Goal: Task Accomplishment & Management: Use online tool/utility

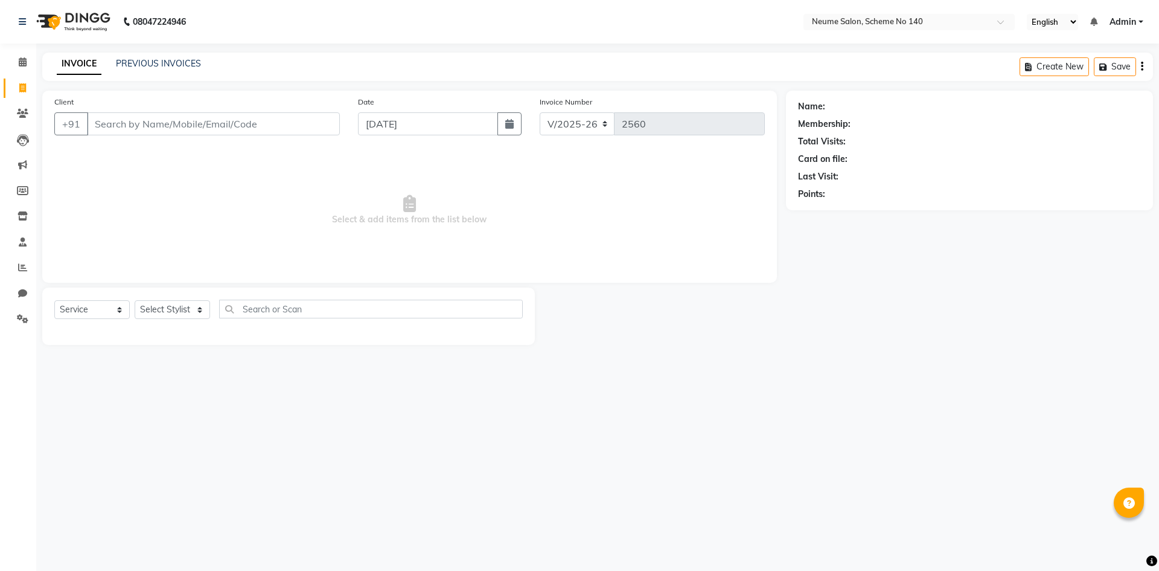
select select "8098"
select select "service"
click at [106, 126] on input "Client" at bounding box center [213, 123] width 253 height 23
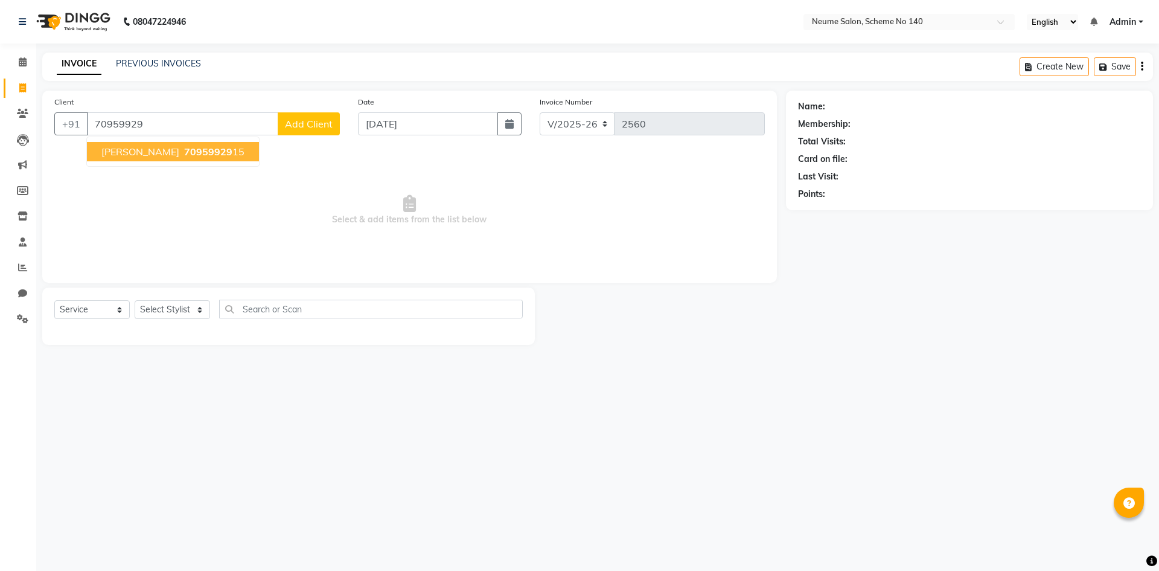
click at [126, 150] on span "[PERSON_NAME]" at bounding box center [140, 152] width 78 height 12
type input "7095992915"
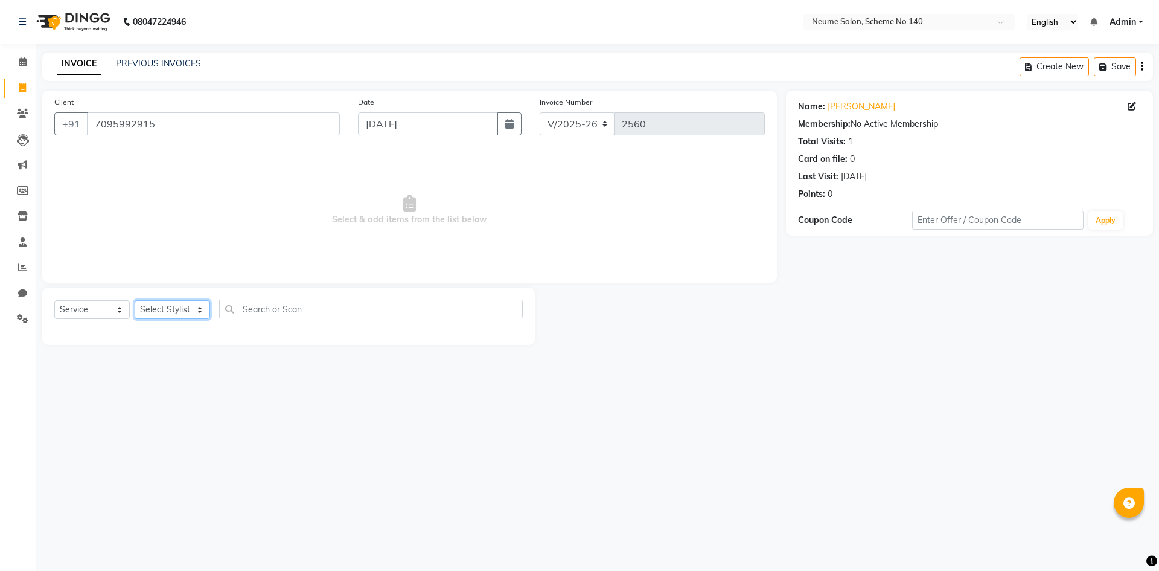
click at [182, 302] on select "Select Stylist [PERSON_NAME] Bunty Dhoni Gautam [DATE][PERSON_NAME] Mahi [PERSO…" at bounding box center [172, 309] width 75 height 19
select select "75329"
click at [135, 300] on select "Select Stylist [PERSON_NAME] Bunty Dhoni Gautam [DATE][PERSON_NAME] Mahi [PERSO…" at bounding box center [172, 309] width 75 height 19
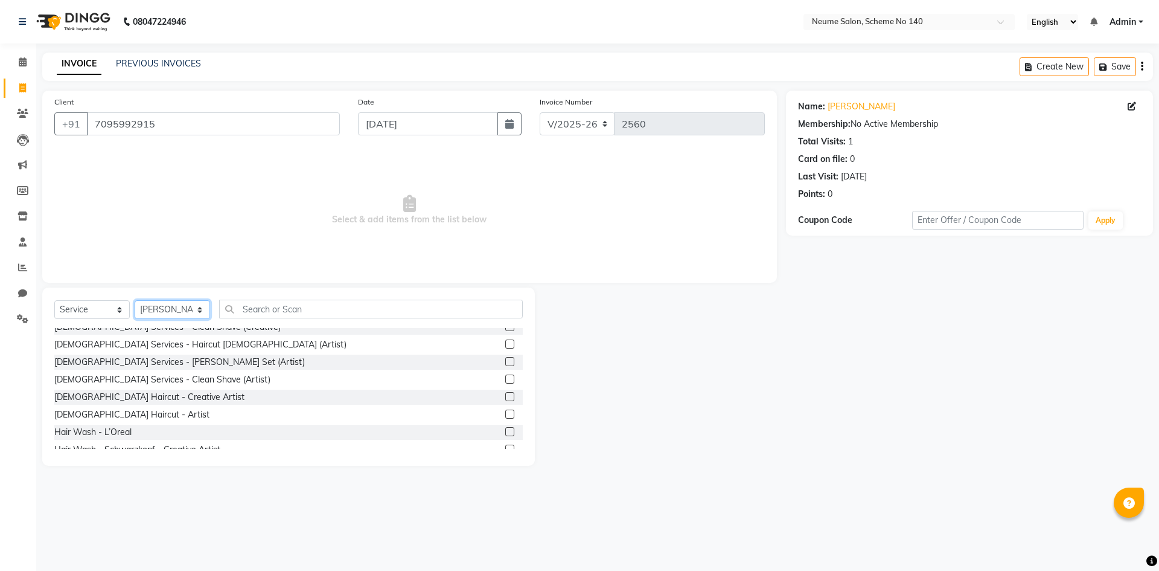
scroll to position [60, 0]
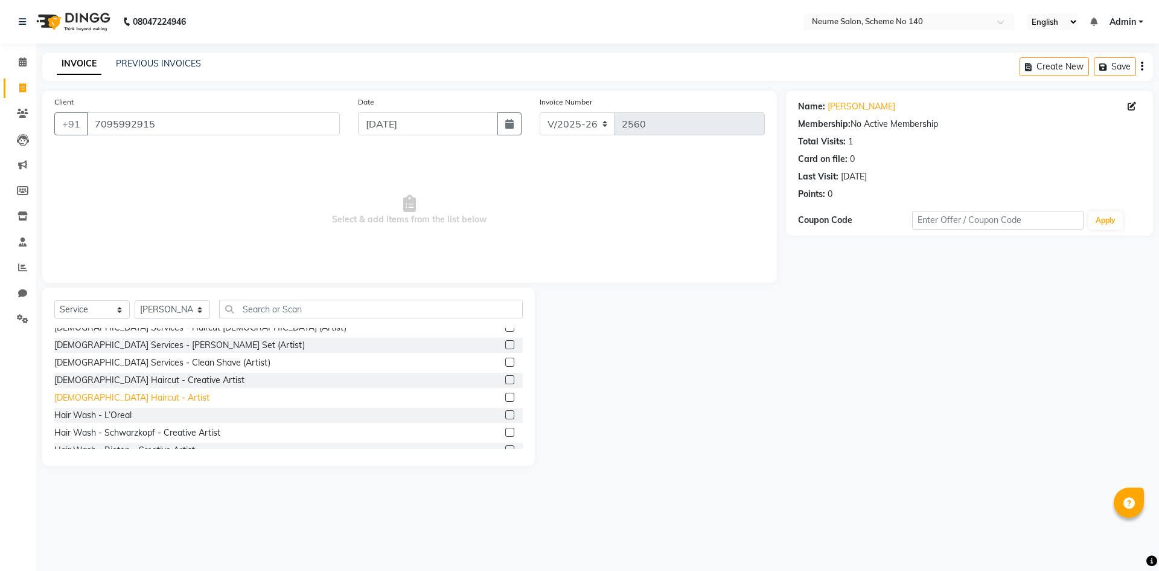
click at [115, 399] on div "[DEMOGRAPHIC_DATA] Haircut - Artist" at bounding box center [131, 397] width 155 height 13
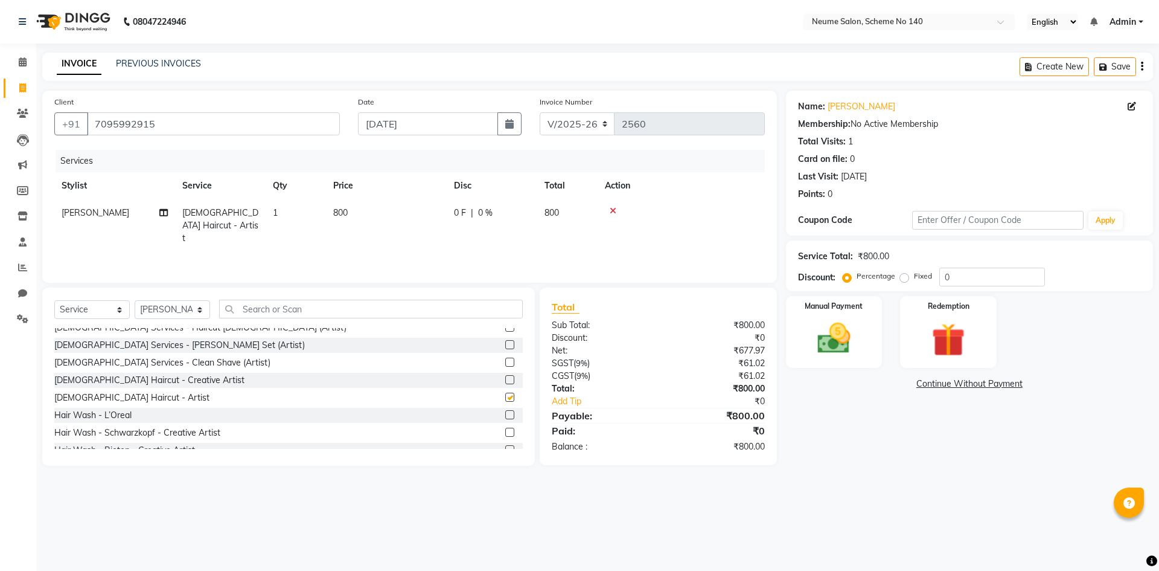
checkbox input "false"
drag, startPoint x: 850, startPoint y: 348, endPoint x: 877, endPoint y: 368, distance: 34.1
click at [850, 347] on img at bounding box center [834, 338] width 56 height 40
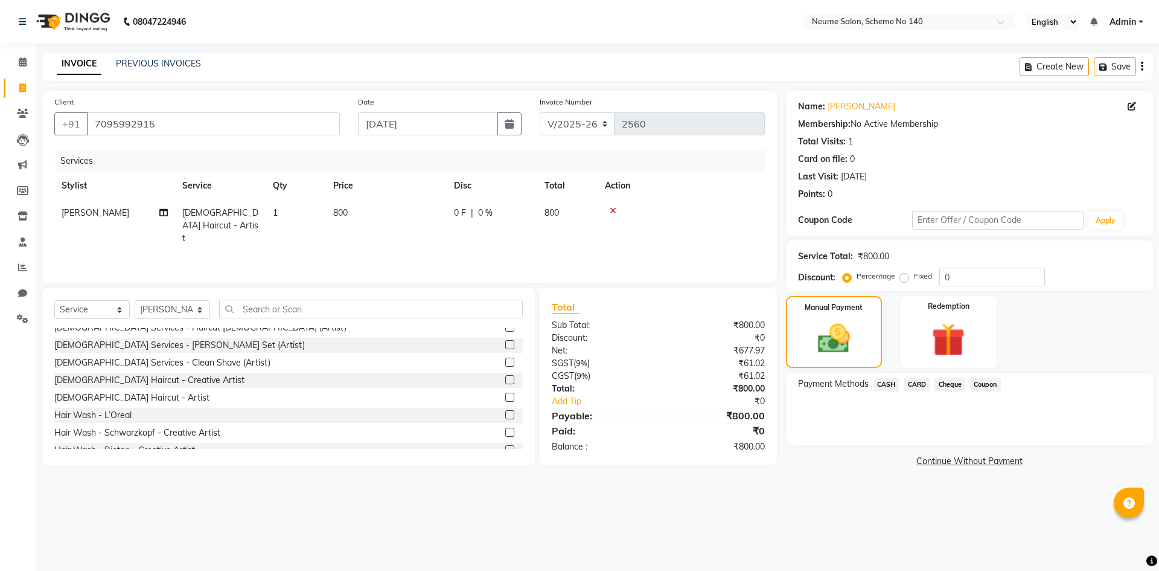
click at [890, 383] on span "CASH" at bounding box center [887, 384] width 26 height 14
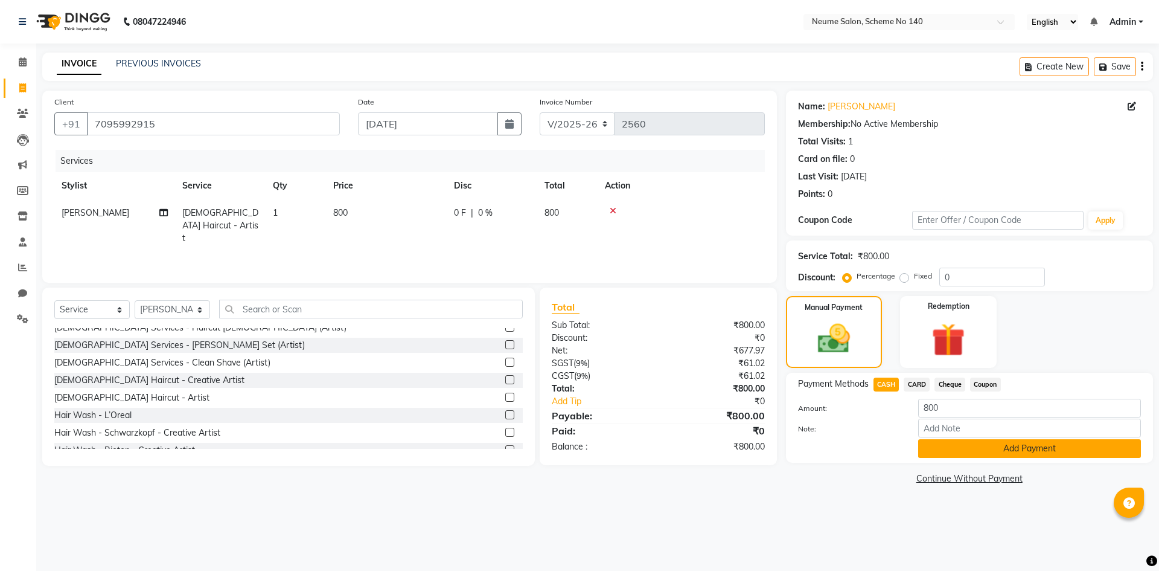
click at [945, 444] on button "Add Payment" at bounding box center [1029, 448] width 223 height 19
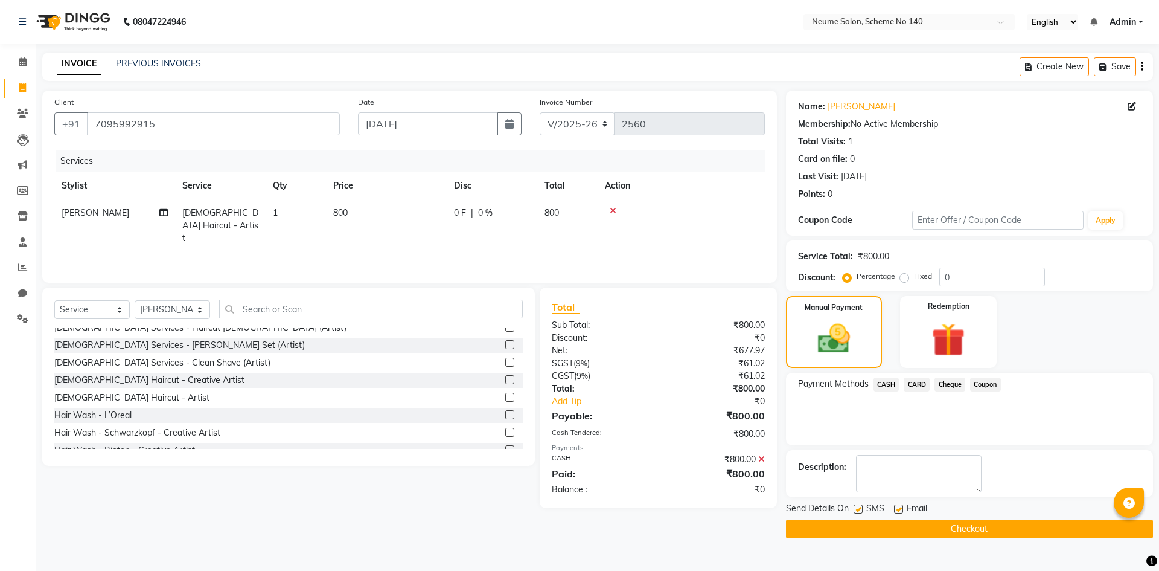
click at [950, 525] on button "Checkout" at bounding box center [969, 528] width 367 height 19
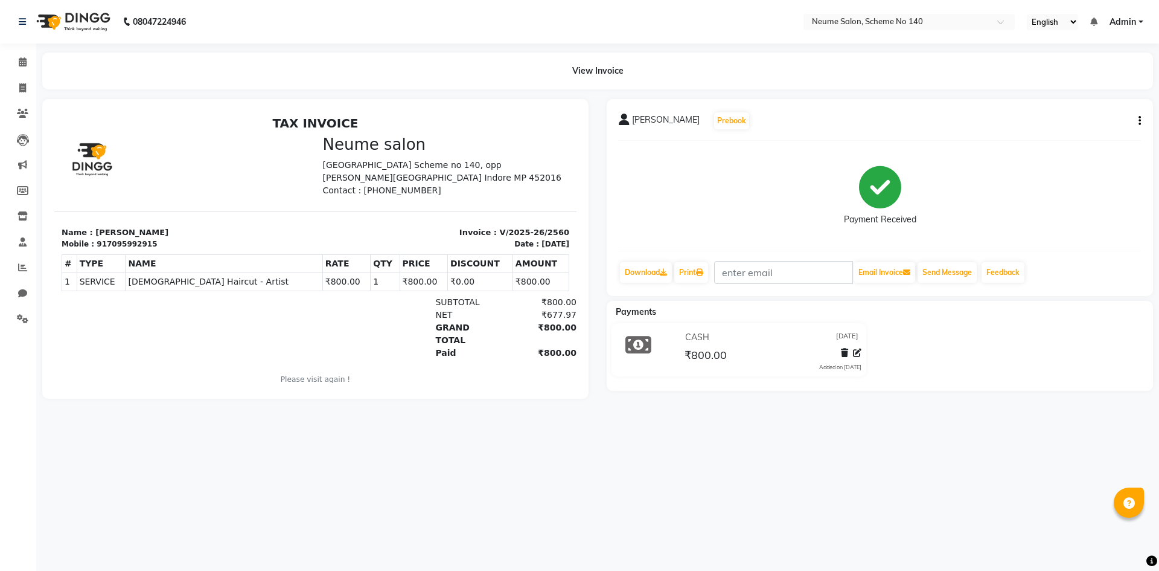
click at [27, 77] on li "Invoice" at bounding box center [18, 88] width 36 height 26
click at [25, 83] on icon at bounding box center [22, 87] width 7 height 9
select select "8098"
select select "service"
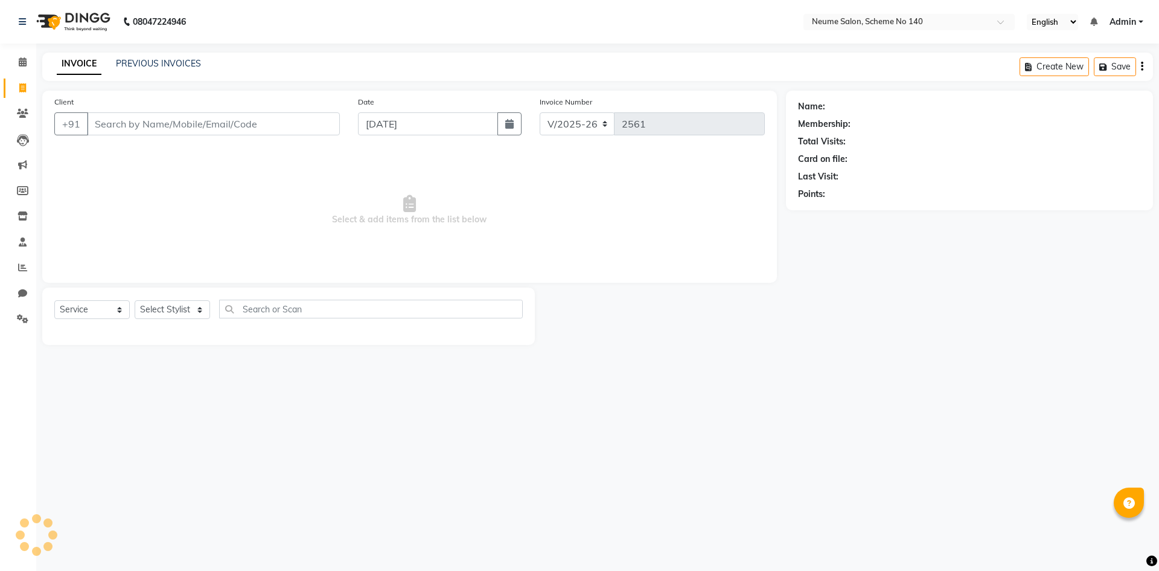
click at [150, 122] on input "Client" at bounding box center [213, 123] width 253 height 23
type input ";"
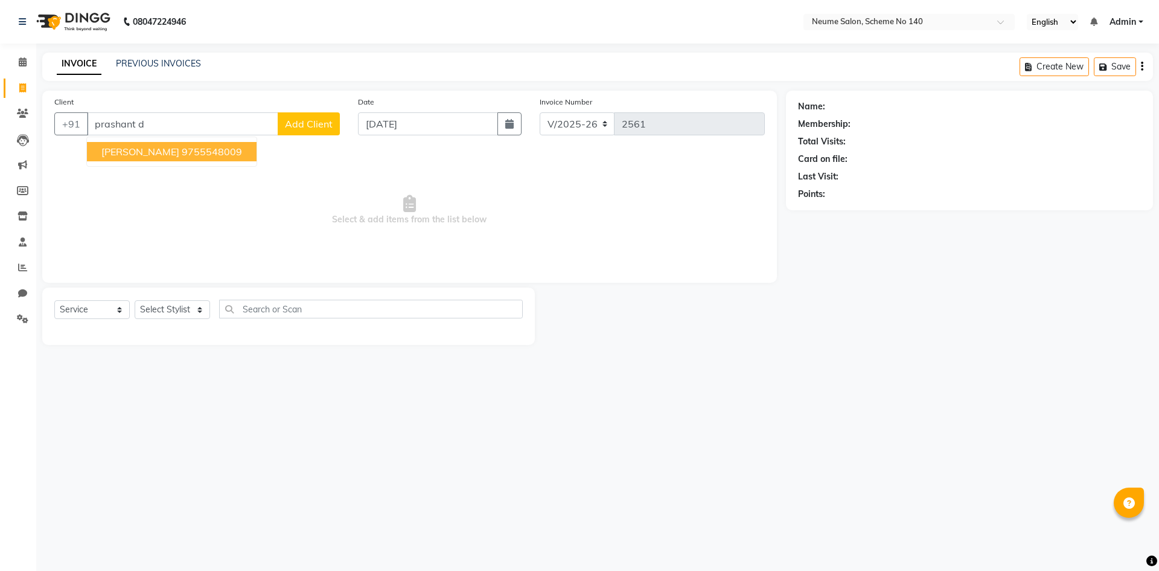
click at [146, 160] on button "[PERSON_NAME] 9755548009" at bounding box center [172, 151] width 170 height 19
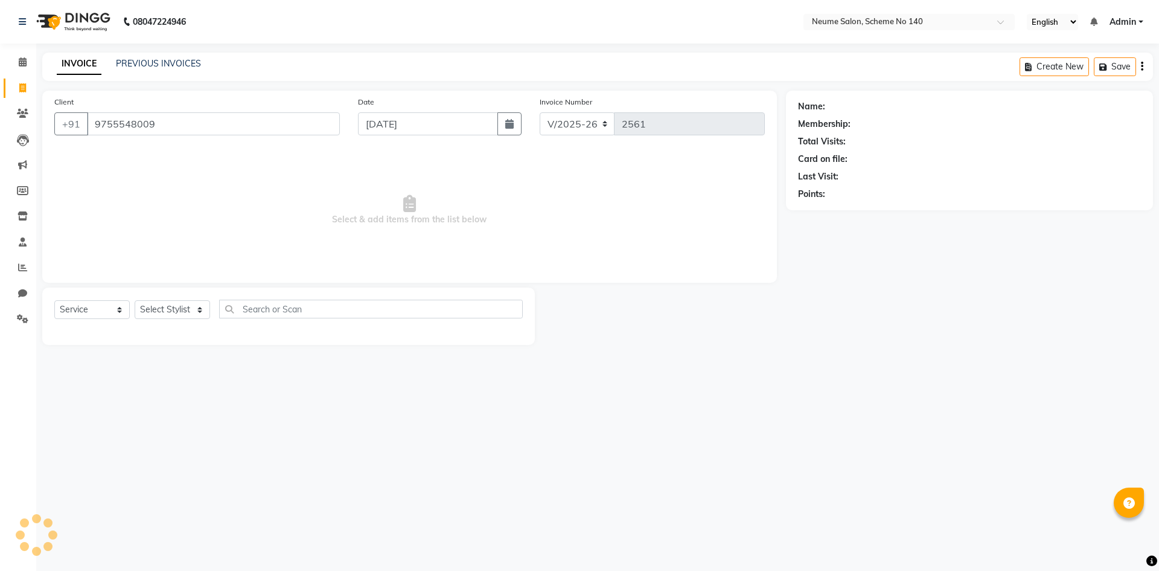
type input "9755548009"
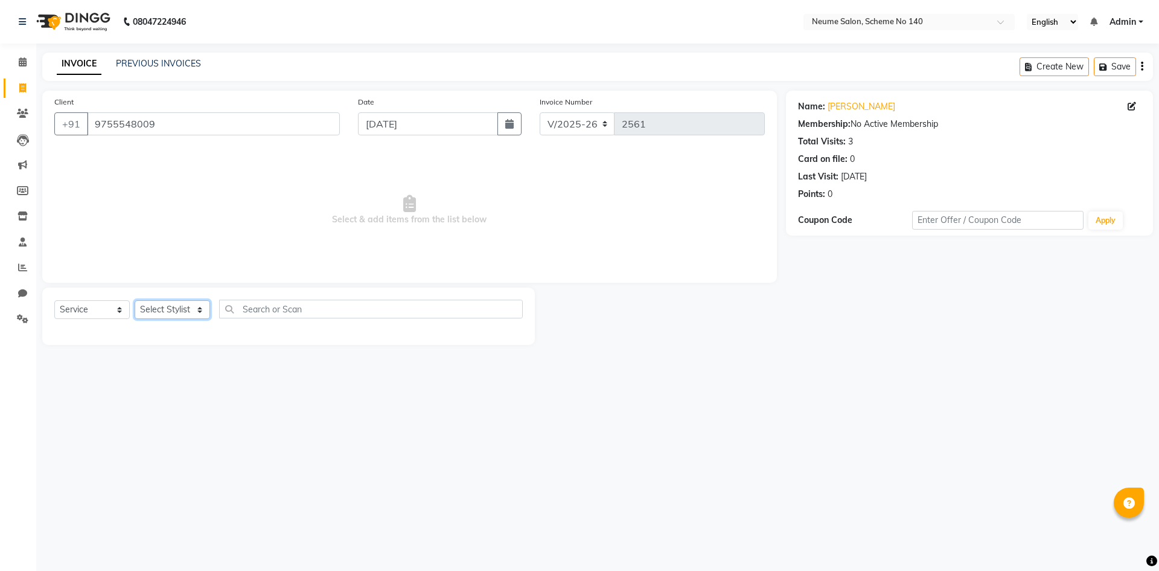
click at [162, 308] on select "Select Stylist [PERSON_NAME] Bunty Dhoni Gautam [DATE][PERSON_NAME] Mahi [PERSO…" at bounding box center [172, 309] width 75 height 19
select select "81118"
click at [135, 300] on select "Select Stylist [PERSON_NAME] Bunty Dhoni Gautam [DATE][PERSON_NAME] Mahi [PERSO…" at bounding box center [172, 309] width 75 height 19
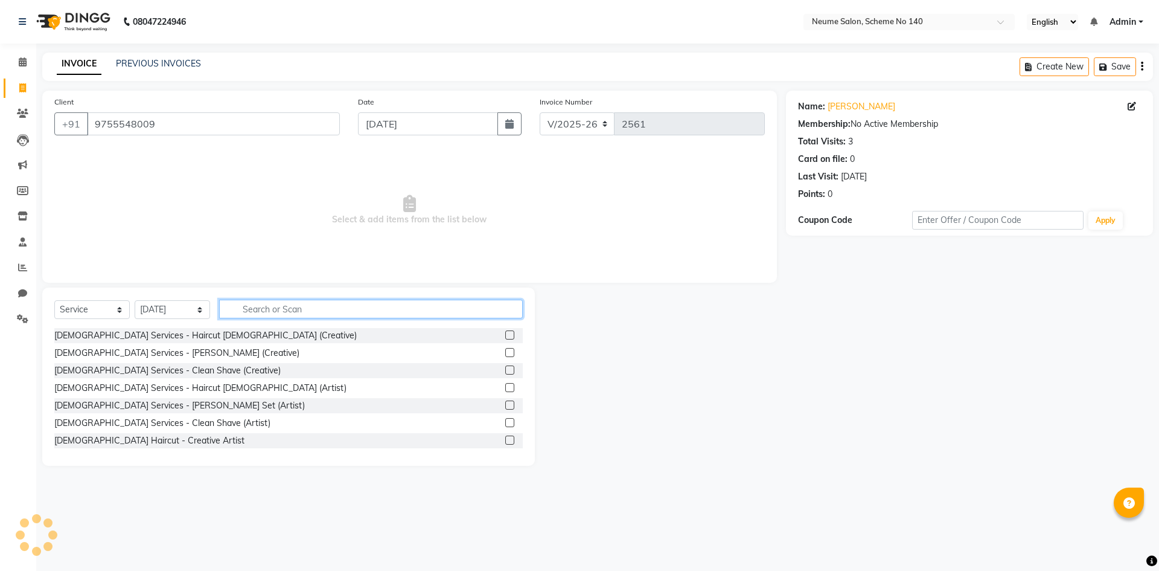
click at [275, 315] on input "text" at bounding box center [371, 308] width 304 height 19
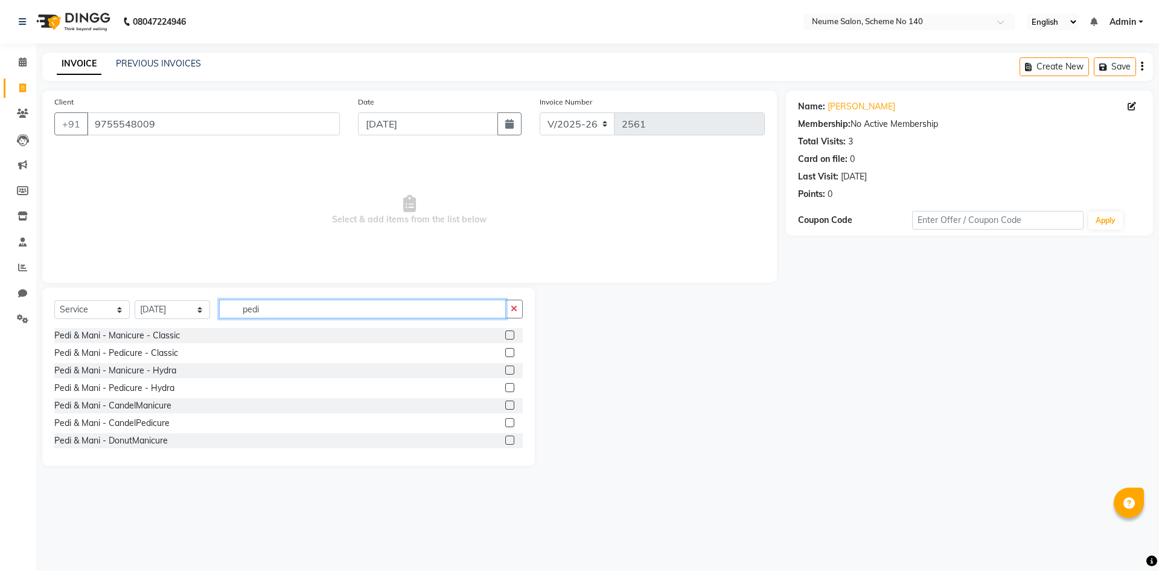
type input "pedi"
click at [112, 345] on div "Pedi & Mani - Pedicure - Classic" at bounding box center [288, 352] width 469 height 15
click at [136, 354] on div "Pedi & Mani - Pedicure - Classic" at bounding box center [116, 353] width 124 height 13
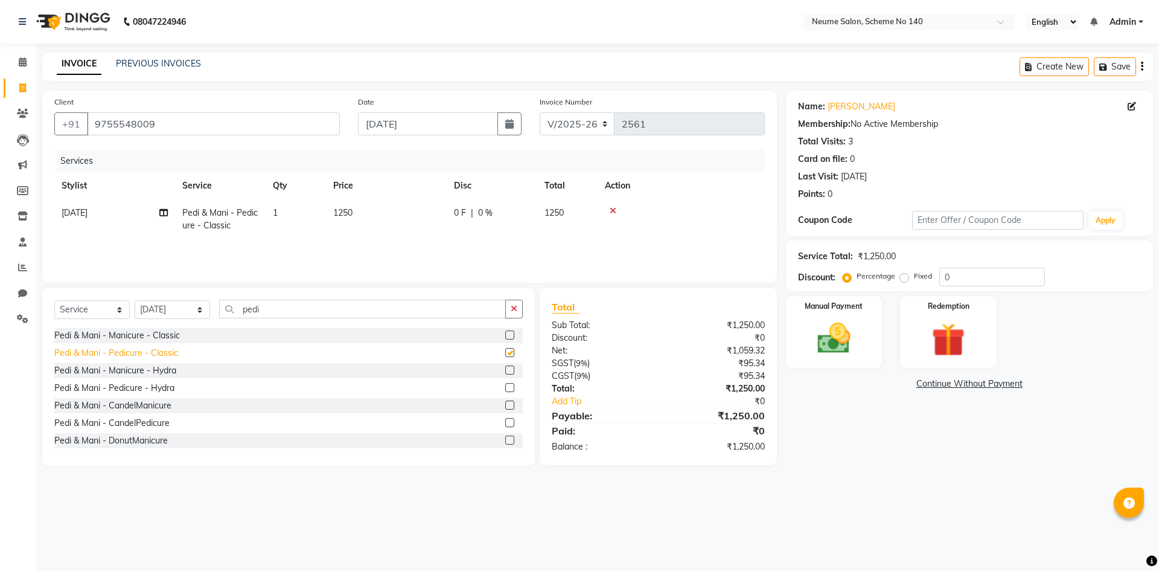
checkbox input "false"
click at [179, 306] on select "Select Stylist [PERSON_NAME] Bunty Dhoni Gautam [DATE][PERSON_NAME] Mahi [PERSO…" at bounding box center [172, 309] width 75 height 19
select select "75329"
click at [135, 300] on select "Select Stylist [PERSON_NAME] Bunty Dhoni Gautam [DATE][PERSON_NAME] Mahi [PERSO…" at bounding box center [172, 309] width 75 height 19
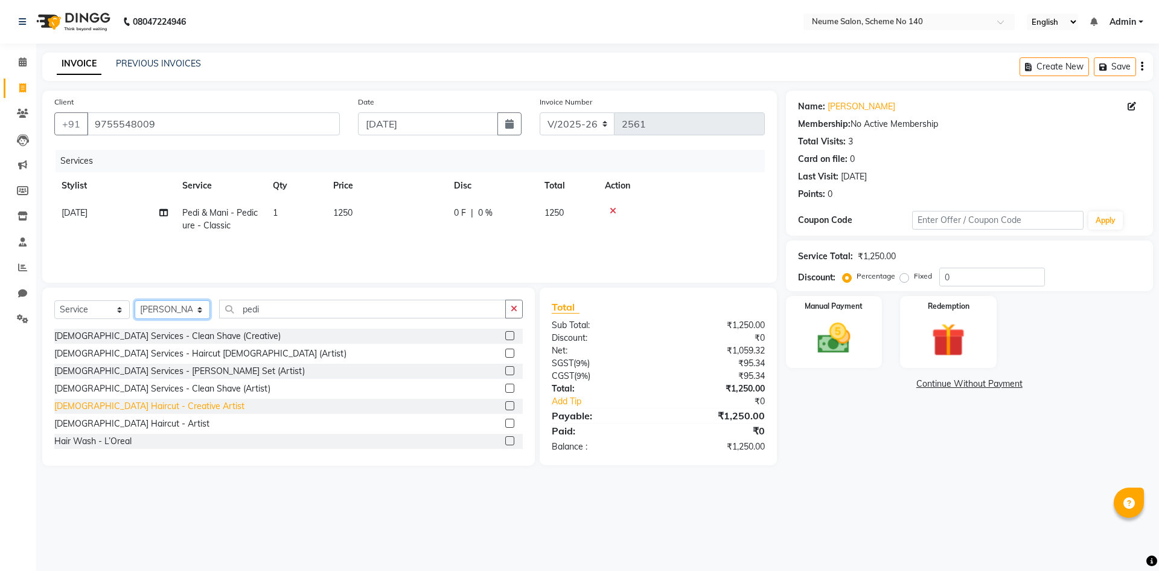
scroll to position [60, 0]
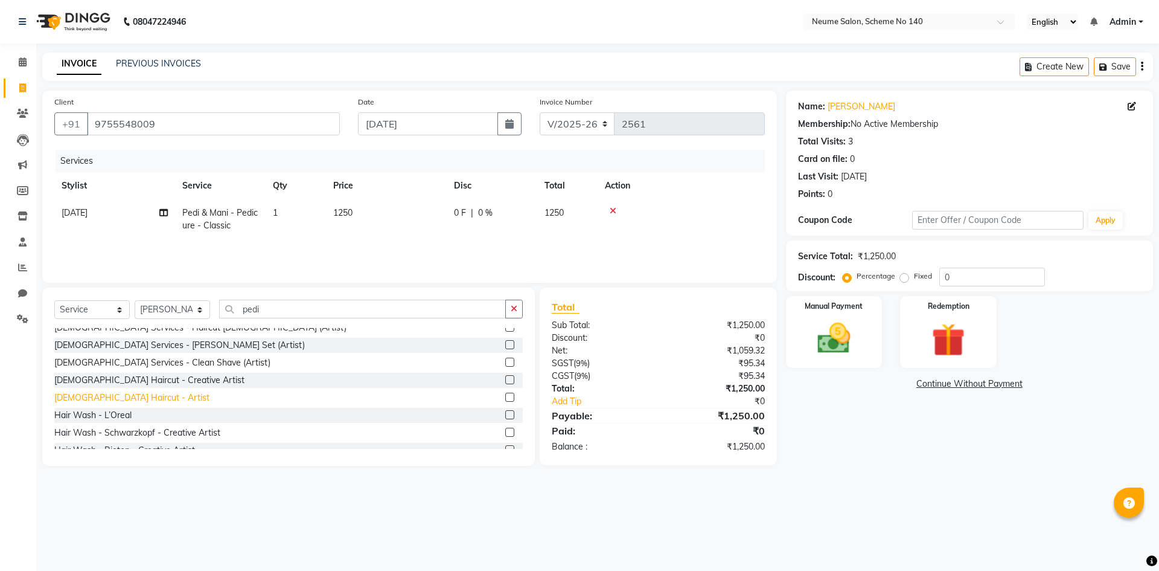
click at [139, 395] on div "[DEMOGRAPHIC_DATA] Haircut - Artist" at bounding box center [131, 397] width 155 height 13
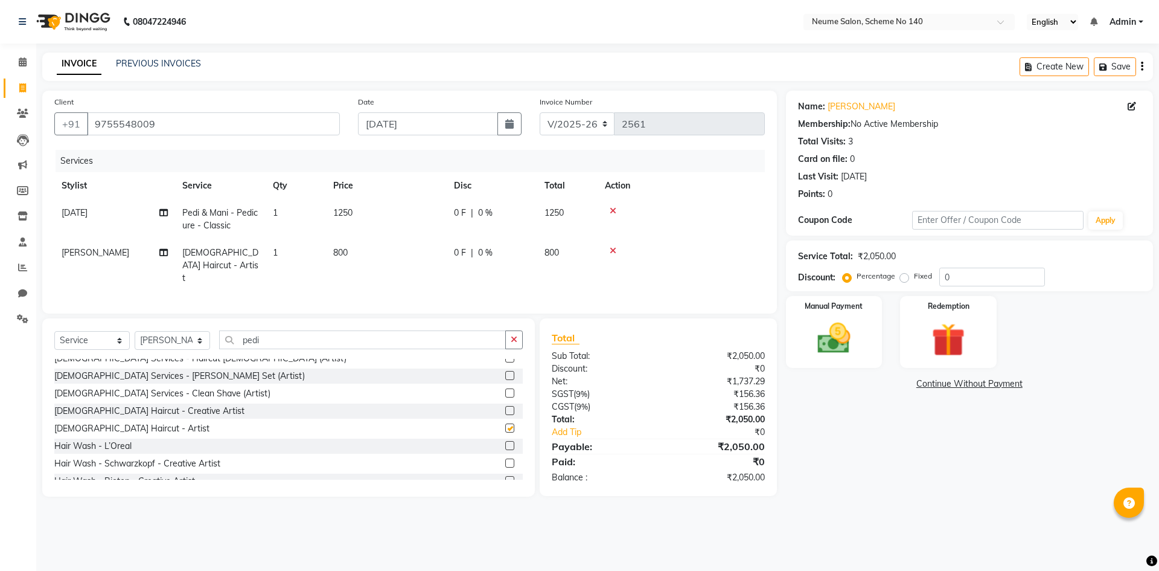
checkbox input "false"
click at [269, 335] on input "pedi" at bounding box center [362, 339] width 287 height 19
type input "p"
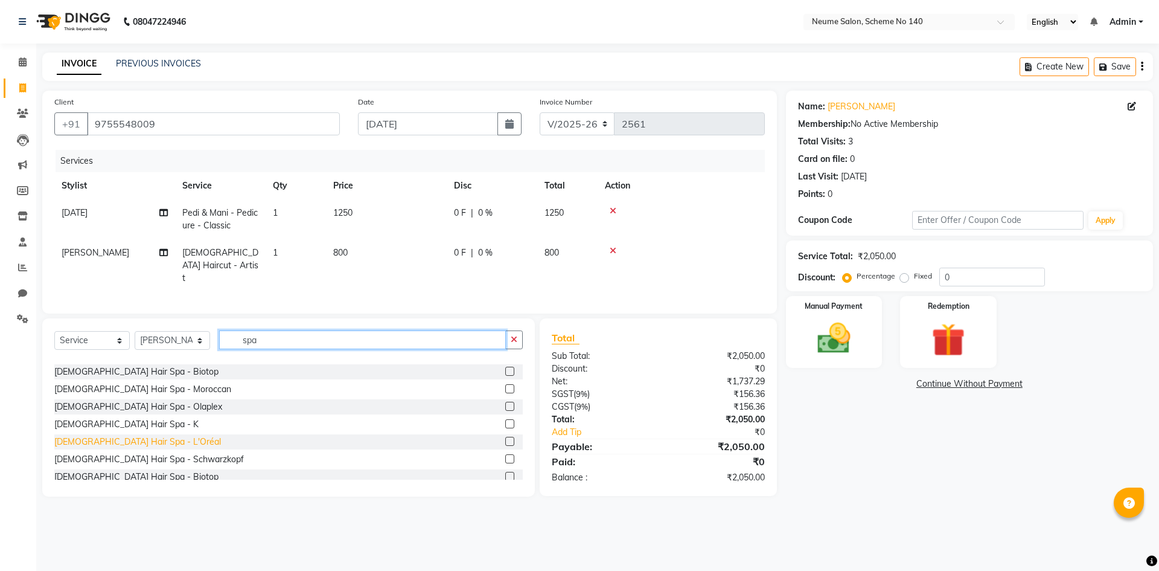
scroll to position [0, 0]
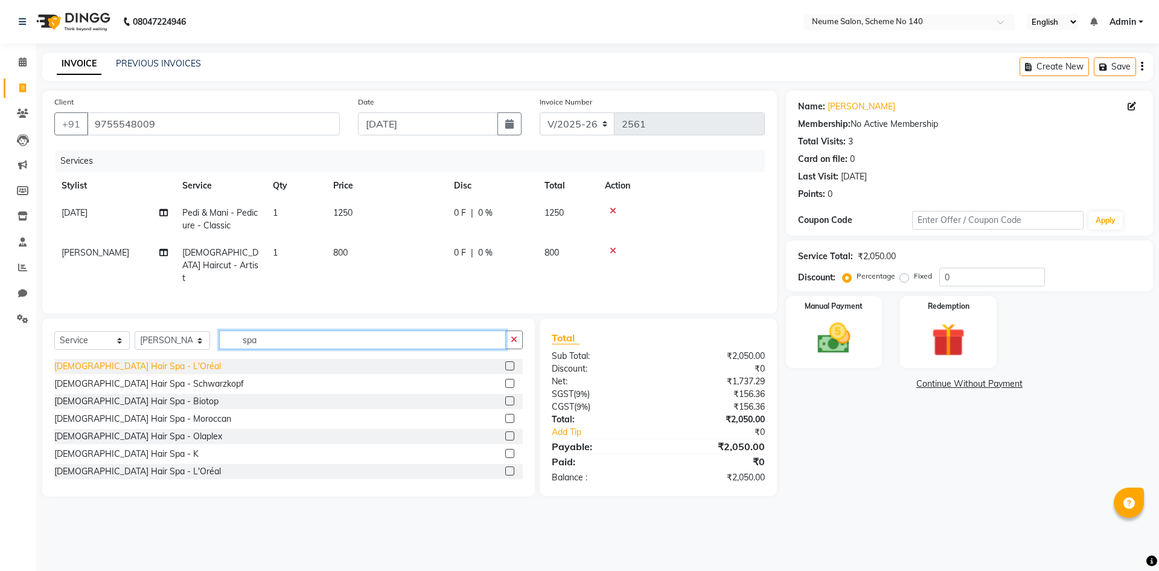
type input "spa"
click at [138, 365] on div "[DEMOGRAPHIC_DATA] Hair Spa - L'Oréal" at bounding box center [137, 366] width 167 height 13
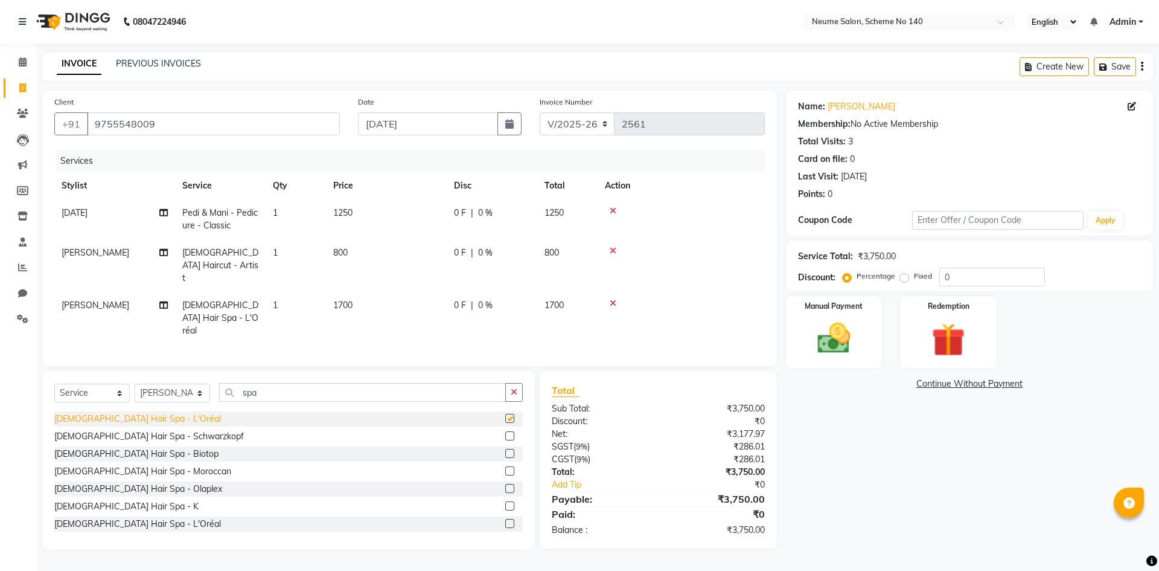
checkbox input "false"
click at [345, 299] on span "1700" at bounding box center [342, 304] width 19 height 11
select select "75329"
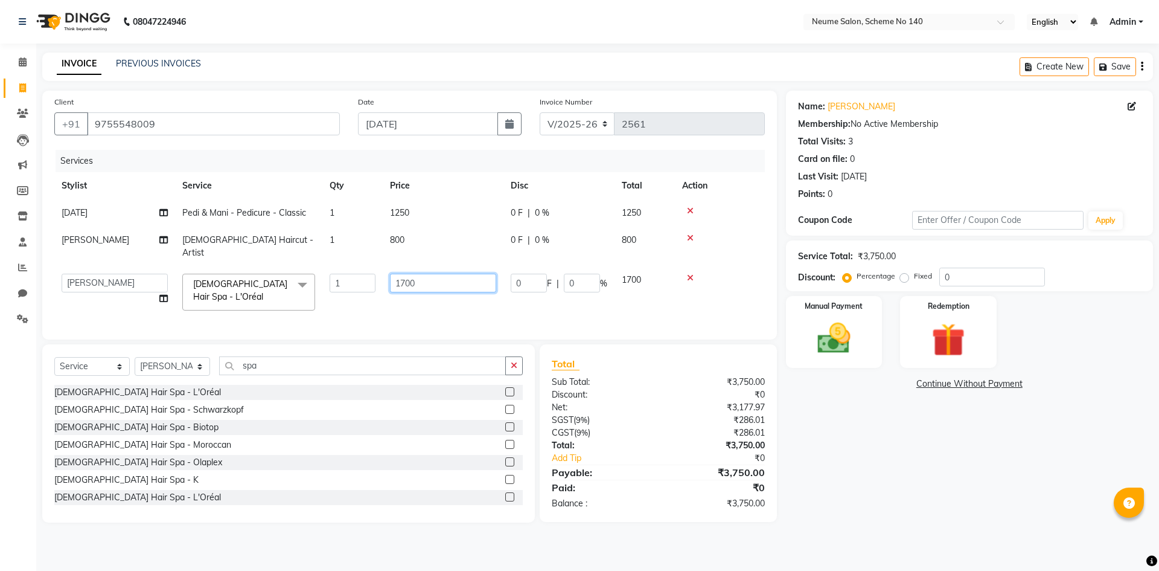
click at [407, 274] on input "1700" at bounding box center [443, 283] width 106 height 19
type input "2000"
click at [890, 426] on div "Name: [PERSON_NAME] Membership: No Active Membership Total Visits: 3 Card on fi…" at bounding box center [974, 307] width 376 height 432
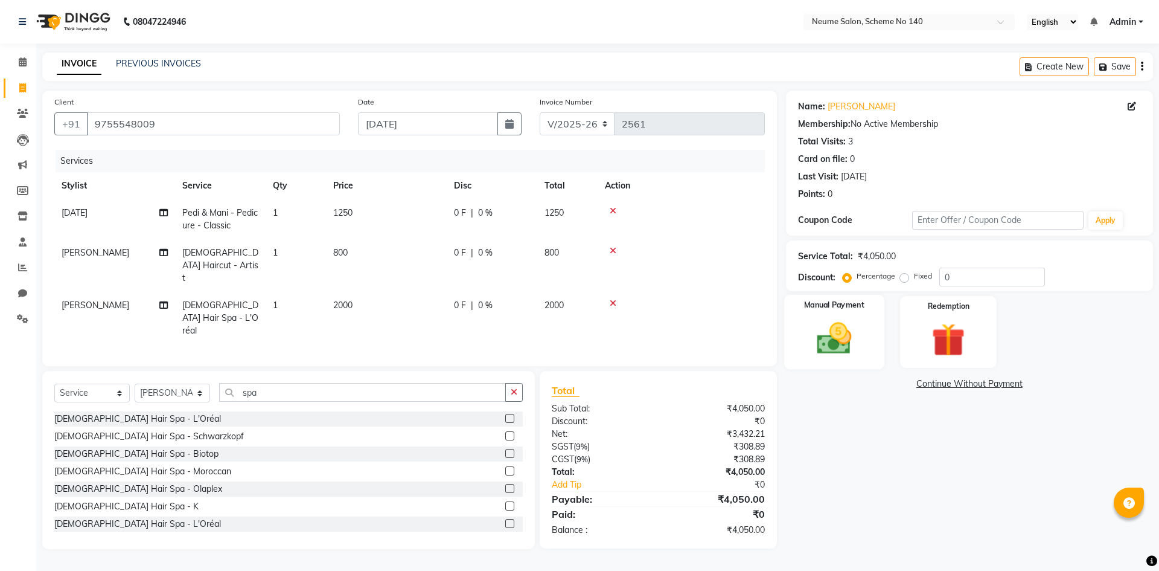
click at [845, 318] on div "Manual Payment" at bounding box center [834, 332] width 100 height 74
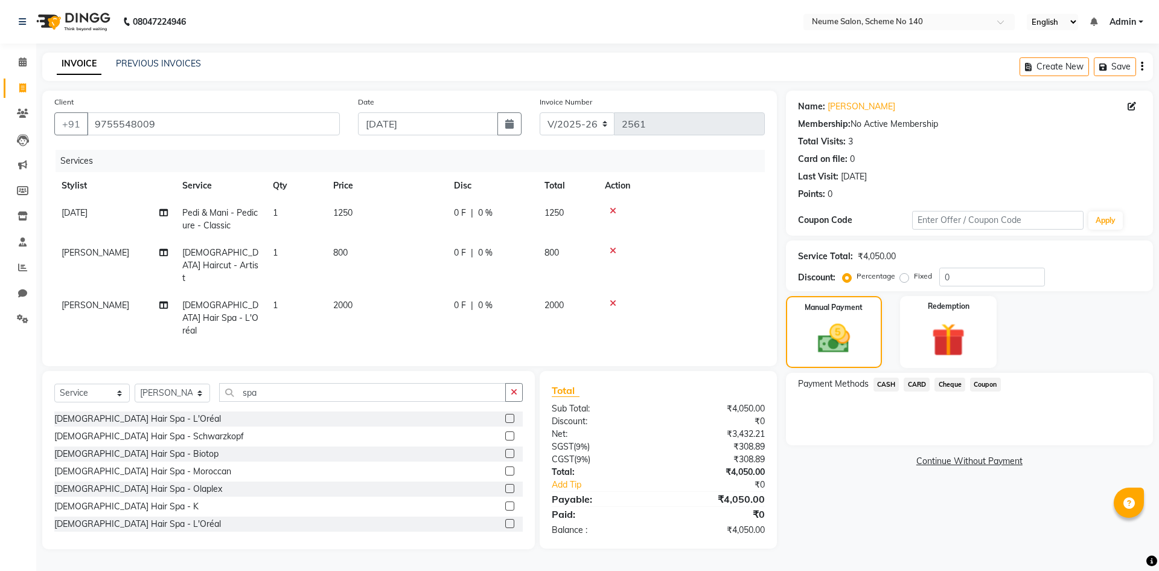
click at [911, 380] on span "CARD" at bounding box center [917, 384] width 26 height 14
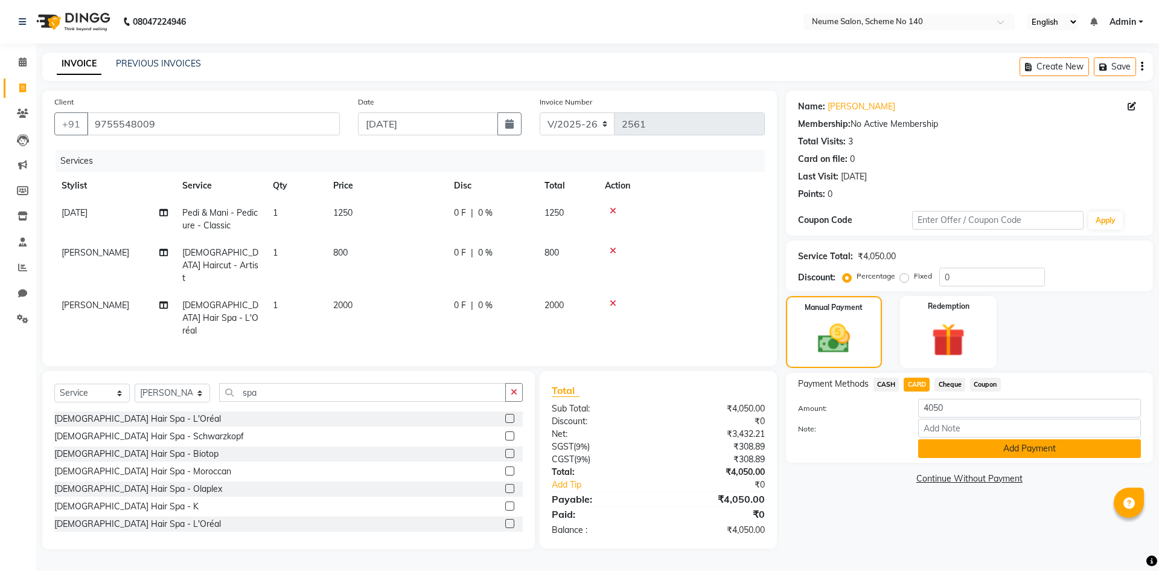
click at [989, 447] on button "Add Payment" at bounding box center [1029, 448] width 223 height 19
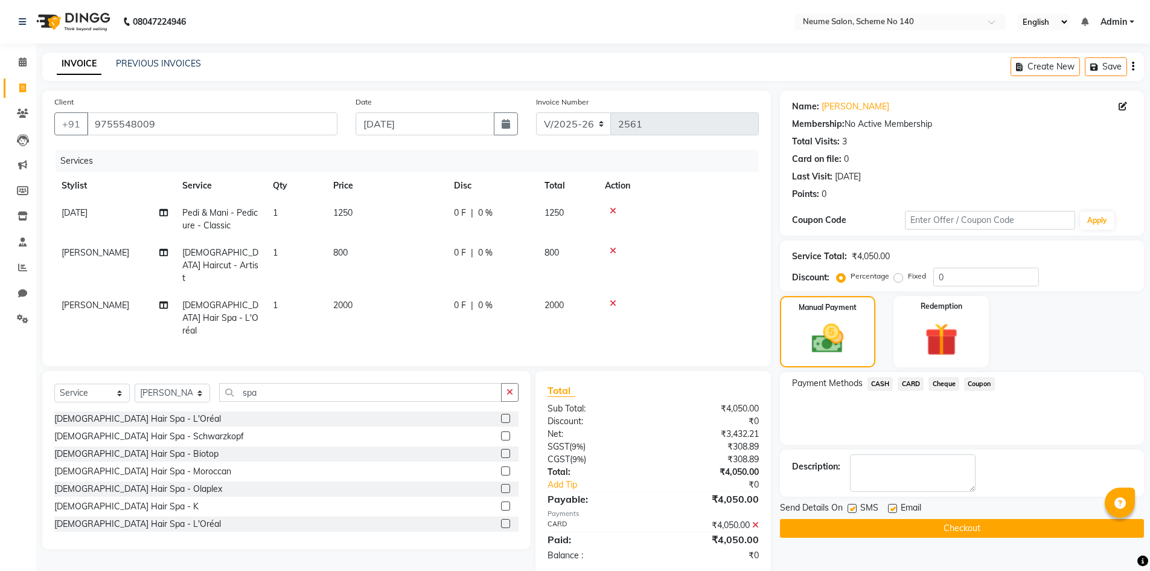
click at [984, 524] on button "Checkout" at bounding box center [962, 528] width 364 height 19
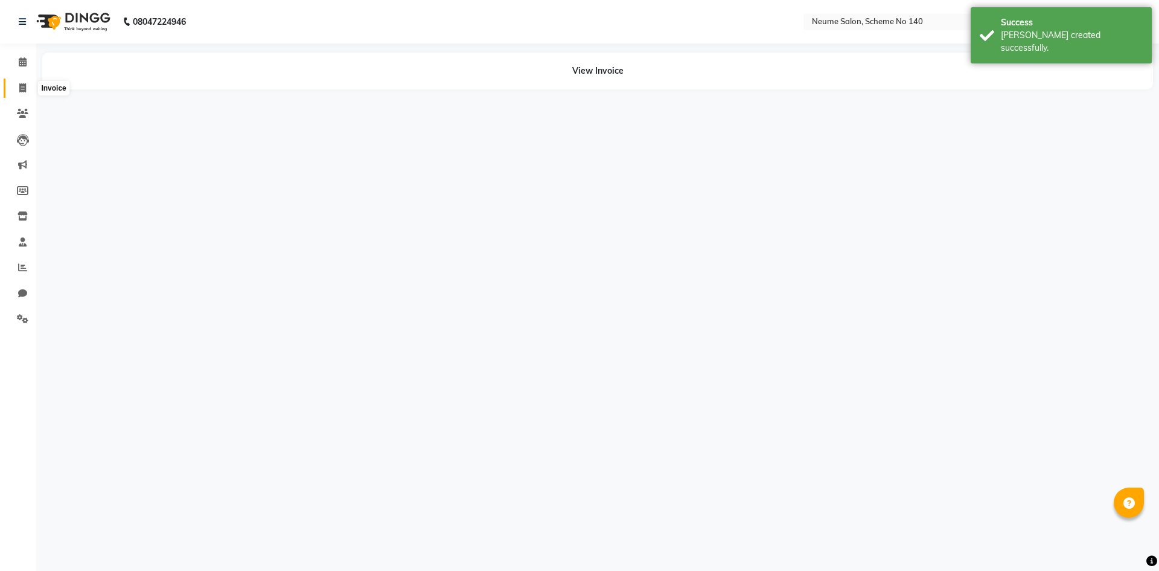
drag, startPoint x: 22, startPoint y: 94, endPoint x: 31, endPoint y: 90, distance: 9.8
click at [22, 93] on span at bounding box center [22, 89] width 21 height 14
select select "8098"
select select "service"
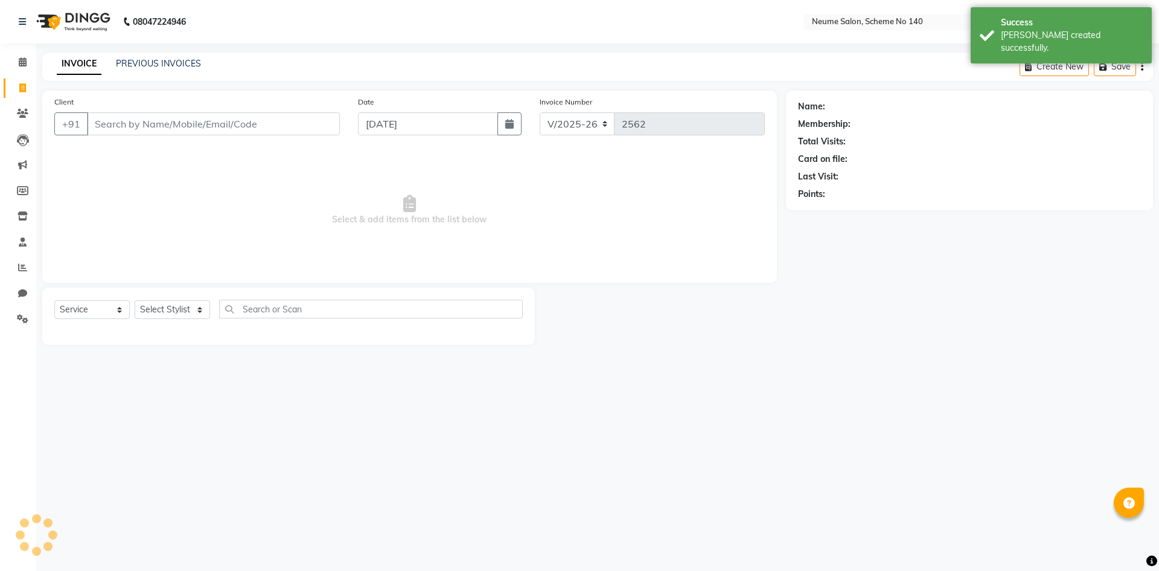
click at [112, 127] on input "Client" at bounding box center [213, 123] width 253 height 23
type input "j"
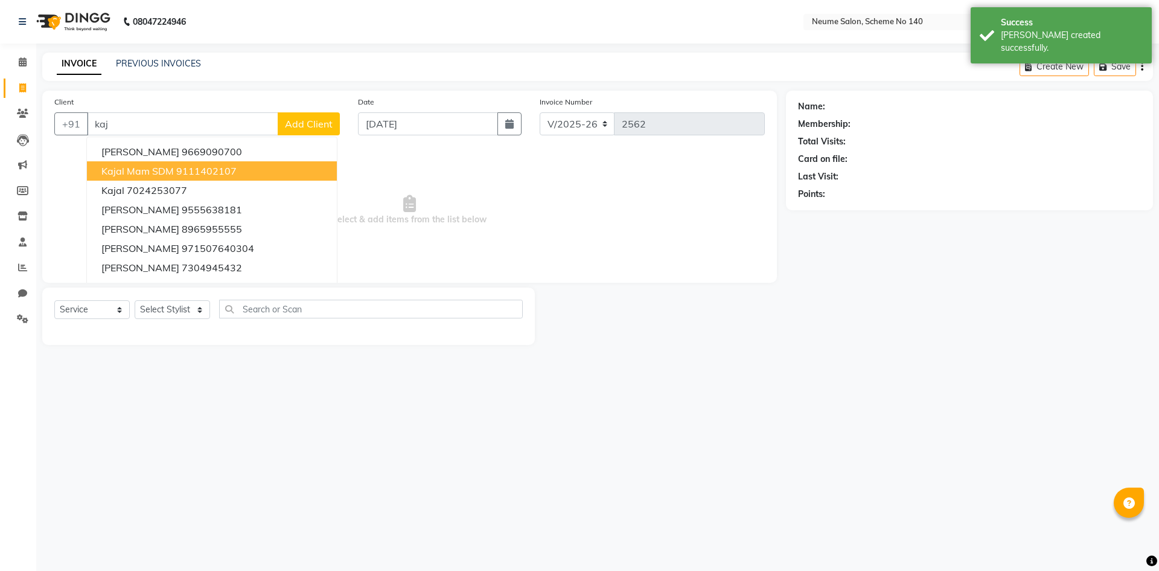
click at [179, 173] on ngb-highlight "9111402107" at bounding box center [206, 171] width 60 height 12
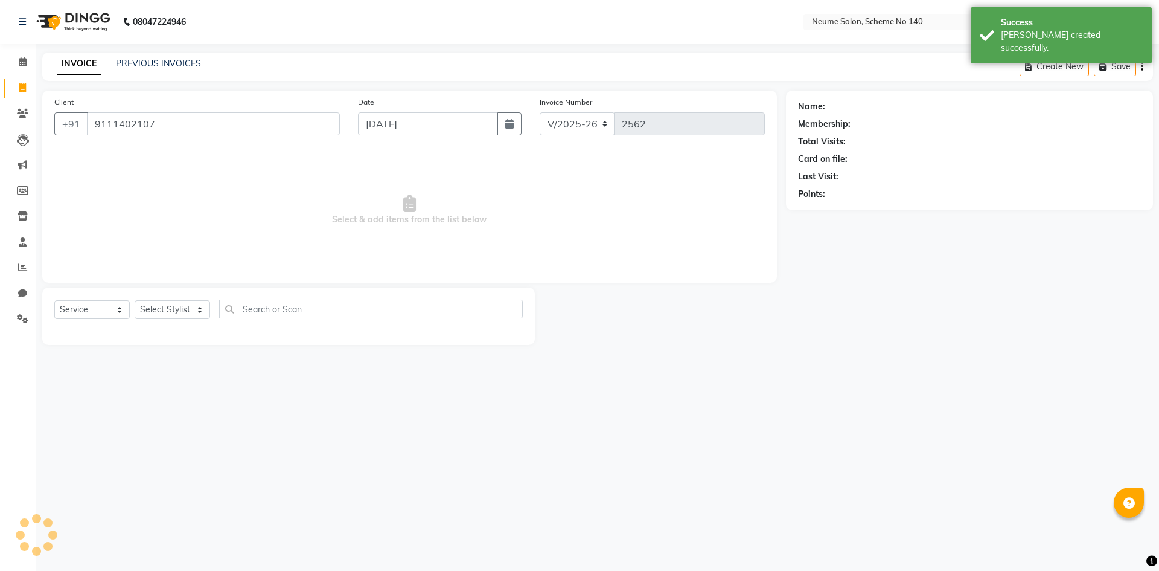
type input "9111402107"
click at [177, 307] on select "Select Stylist [PERSON_NAME] Bunty Dhoni Gautam [DATE][PERSON_NAME] Mahi [PERSO…" at bounding box center [172, 309] width 75 height 19
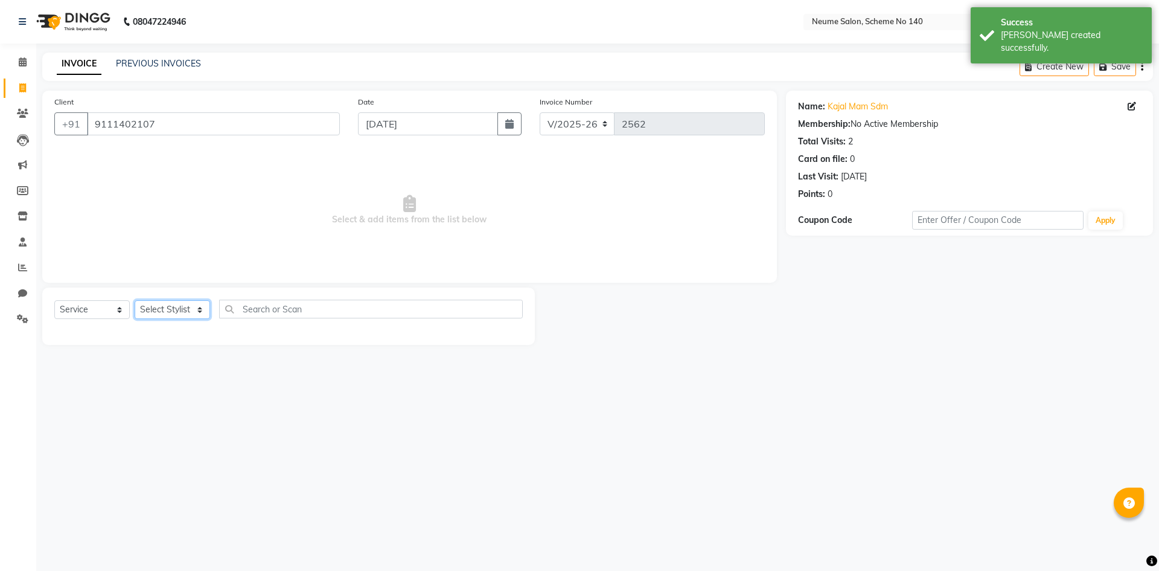
select select "75330"
click at [135, 300] on select "Select Stylist [PERSON_NAME] Bunty Dhoni Gautam [DATE][PERSON_NAME] Mahi [PERSO…" at bounding box center [172, 309] width 75 height 19
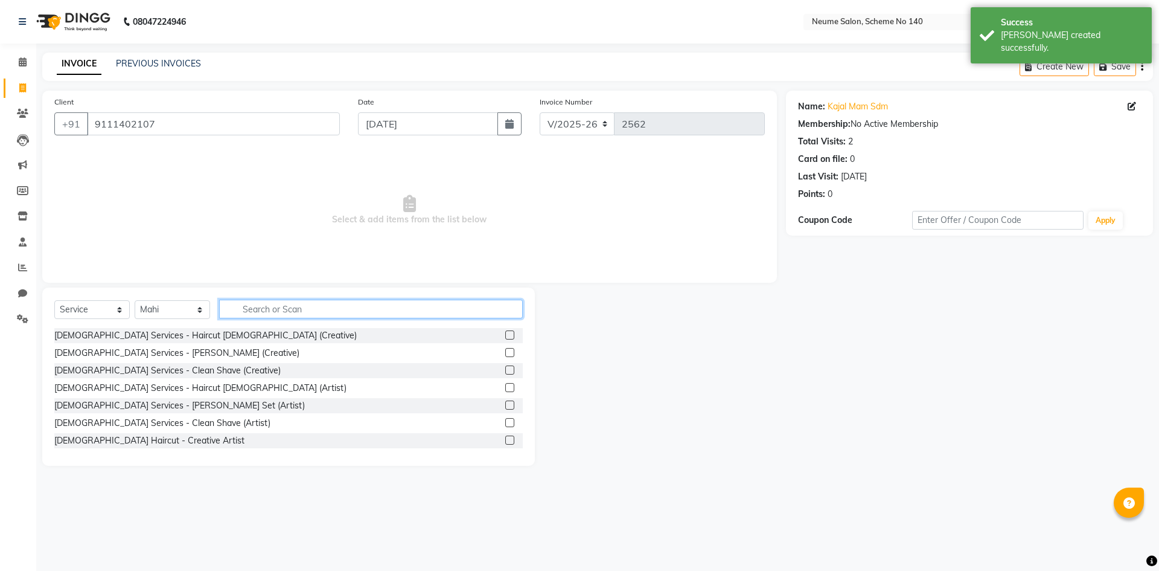
click at [272, 314] on input "text" at bounding box center [371, 308] width 304 height 19
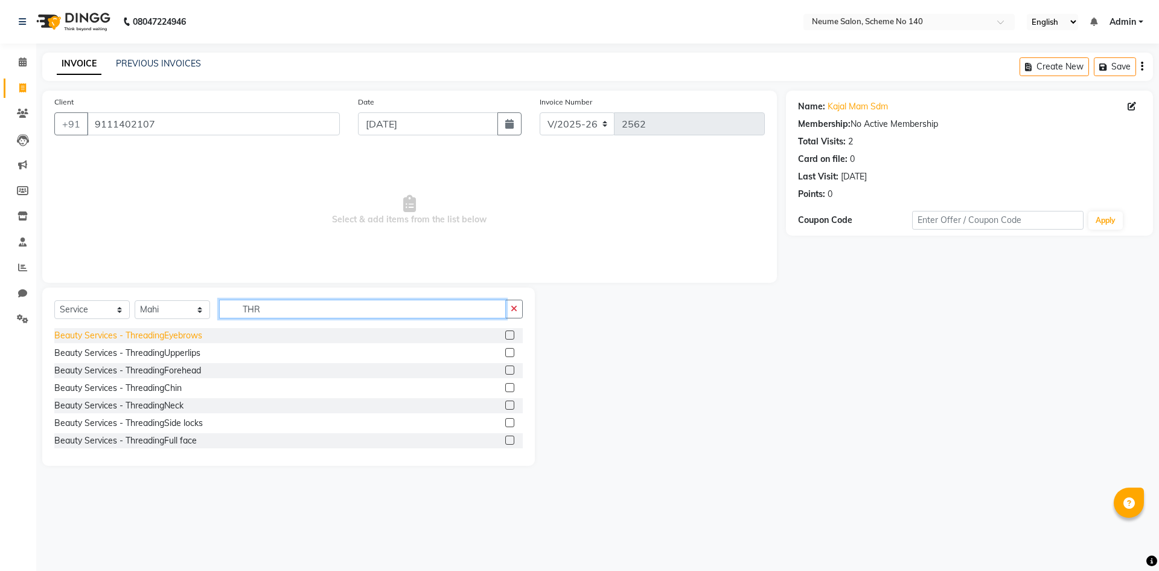
type input "THR"
click at [159, 336] on div "Beauty Services - ThreadingEyebrows" at bounding box center [128, 335] width 148 height 13
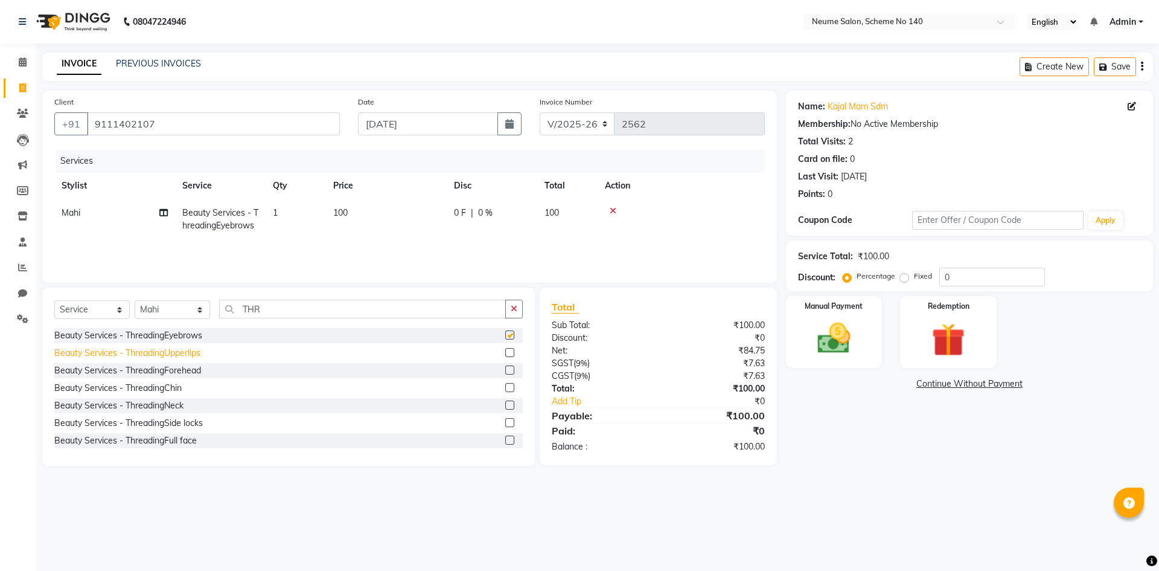
checkbox input "false"
click at [171, 359] on div "Beauty Services - ThreadingUpperlips" at bounding box center [288, 352] width 469 height 15
click at [176, 353] on div "Beauty Services - ThreadingUpperlips" at bounding box center [127, 353] width 146 height 13
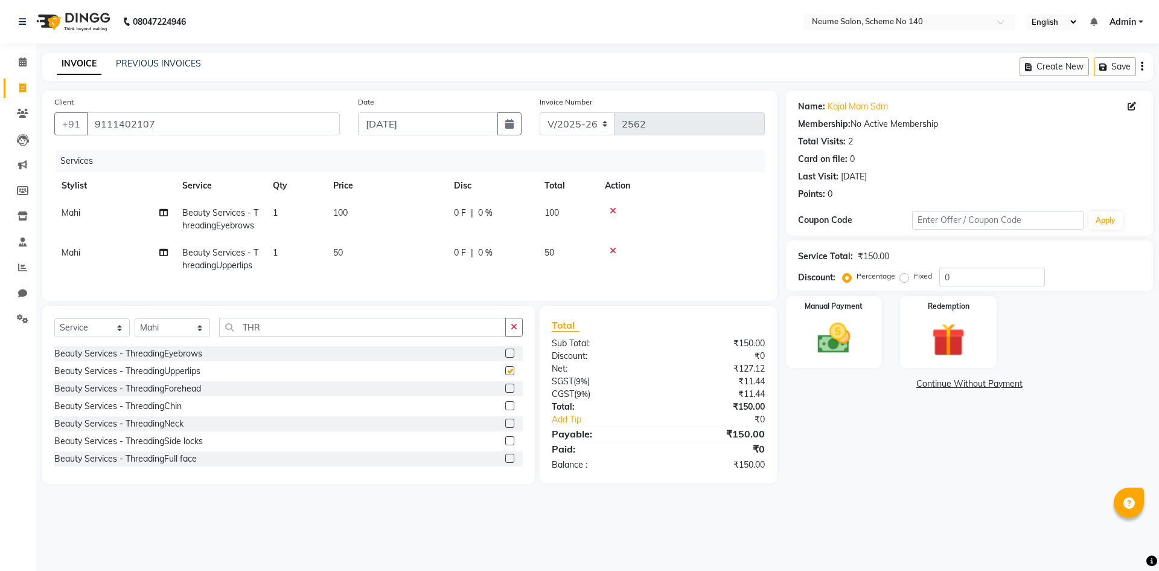
checkbox input "false"
click at [192, 336] on select "Select Stylist [PERSON_NAME] Bunty Dhoni Gautam [DATE][PERSON_NAME] Mahi [PERSO…" at bounding box center [172, 327] width 75 height 19
click at [272, 333] on input "THR" at bounding box center [362, 327] width 287 height 19
type input "T"
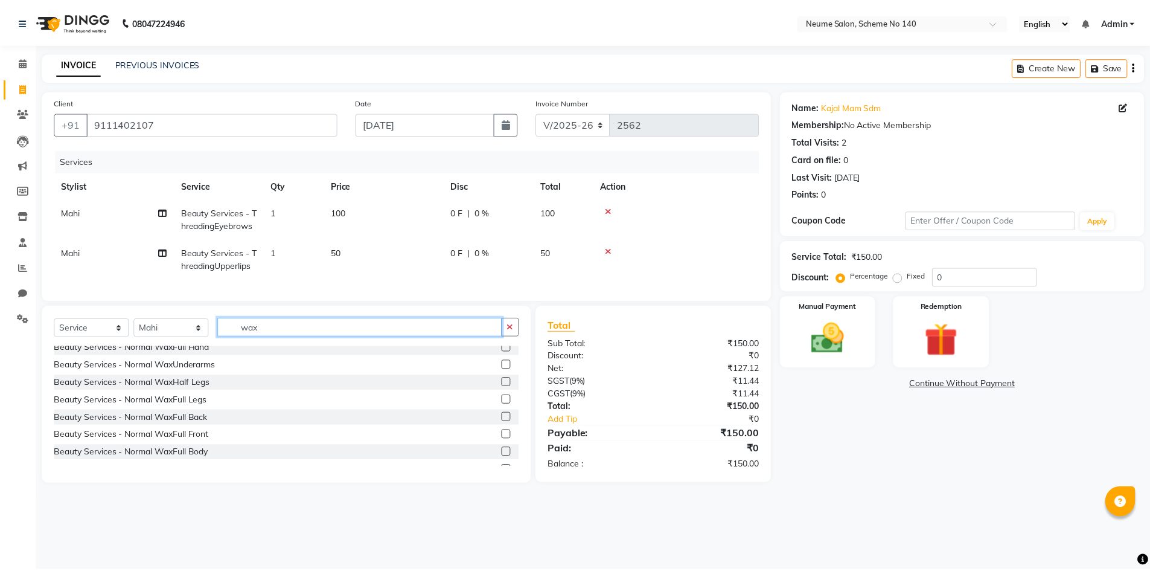
scroll to position [242, 0]
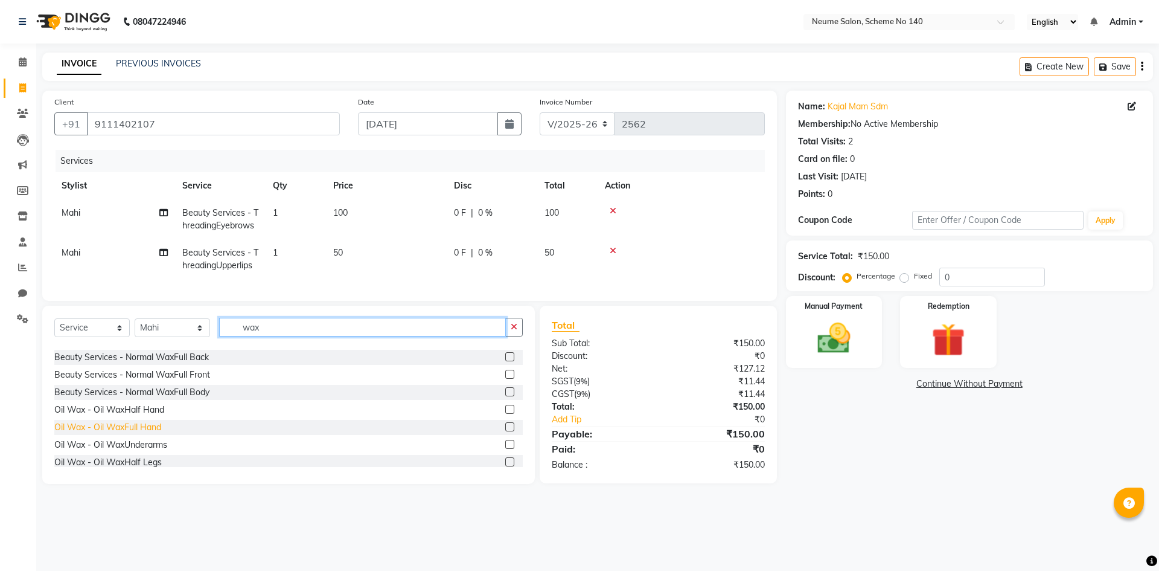
type input "wax"
click at [144, 434] on div "Oil Wax - Oil WaxFull Hand" at bounding box center [107, 427] width 107 height 13
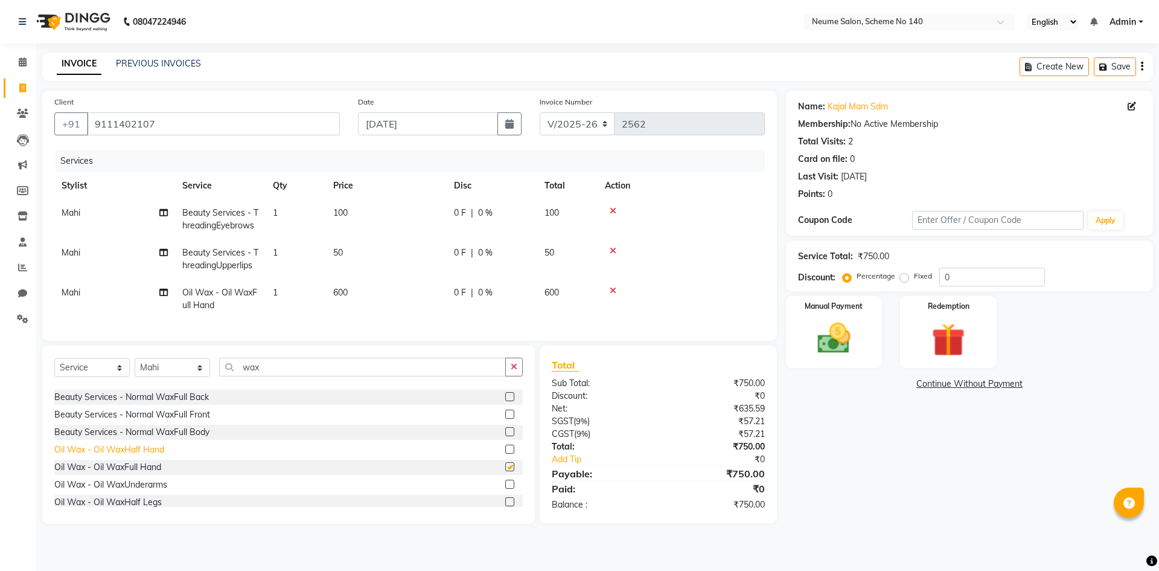
checkbox input "false"
click at [150, 491] on div "Oil Wax - Oil WaxUnderarms" at bounding box center [110, 484] width 113 height 13
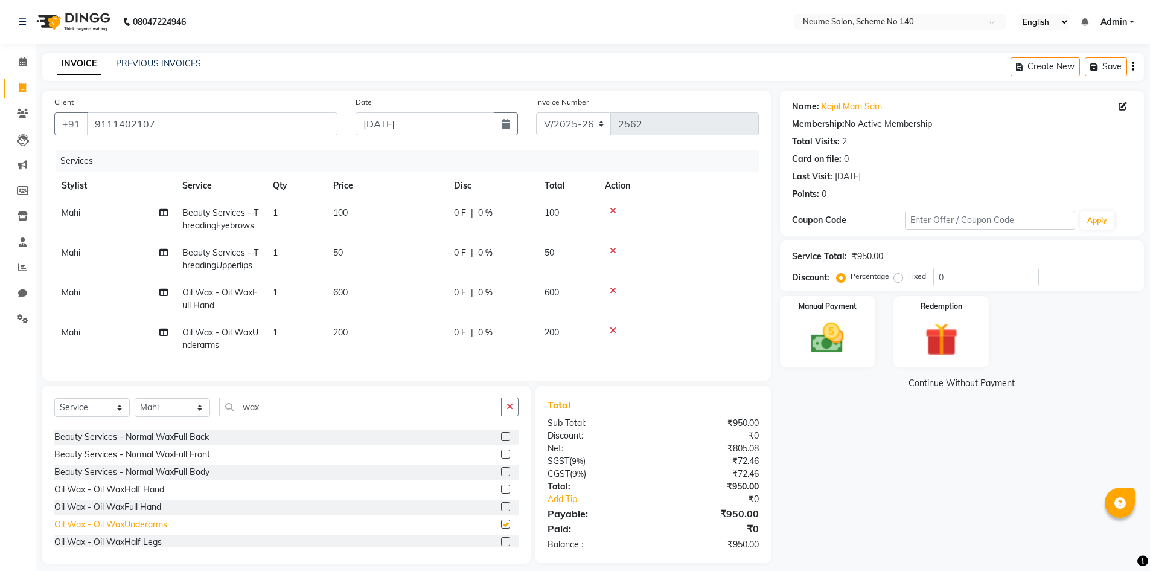
checkbox input "false"
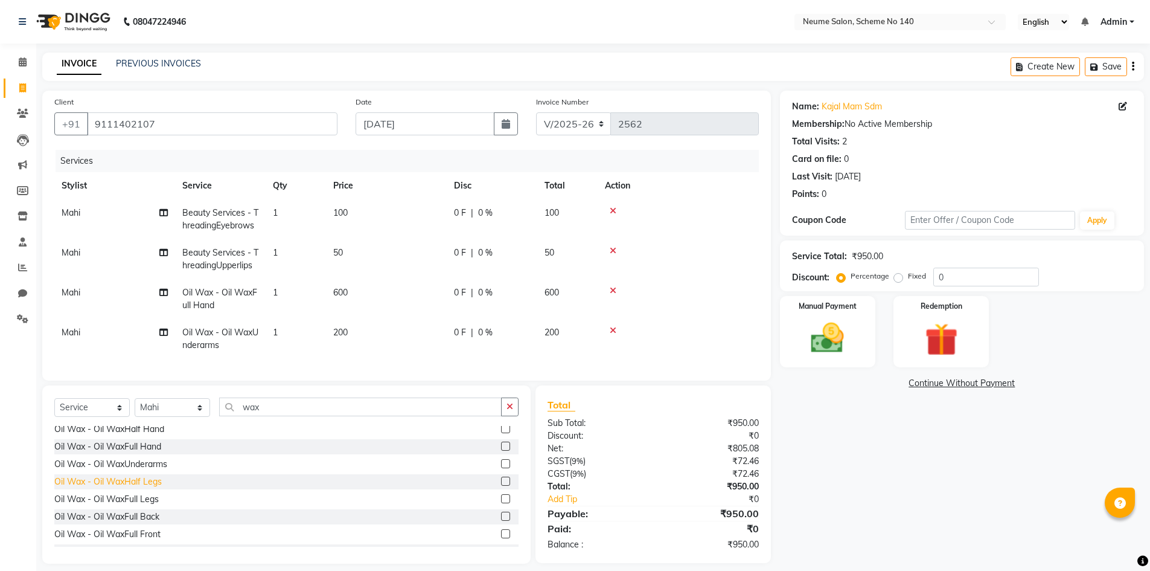
click at [151, 488] on div "Oil Wax - Oil WaxHalf Legs" at bounding box center [107, 481] width 107 height 13
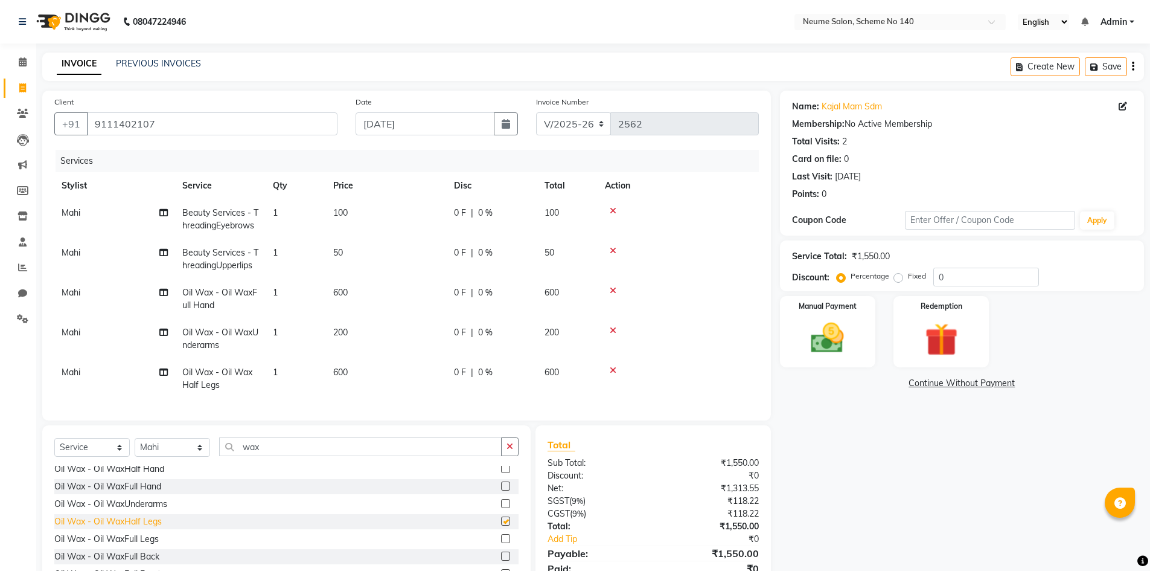
checkbox input "false"
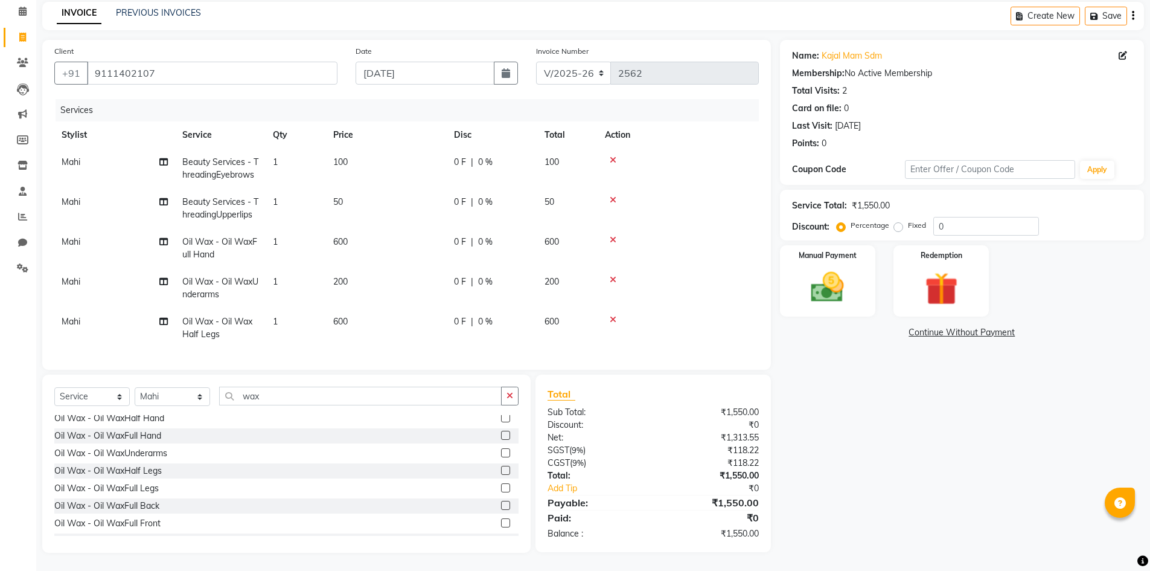
click at [333, 314] on td "600" at bounding box center [386, 328] width 121 height 40
select select "75330"
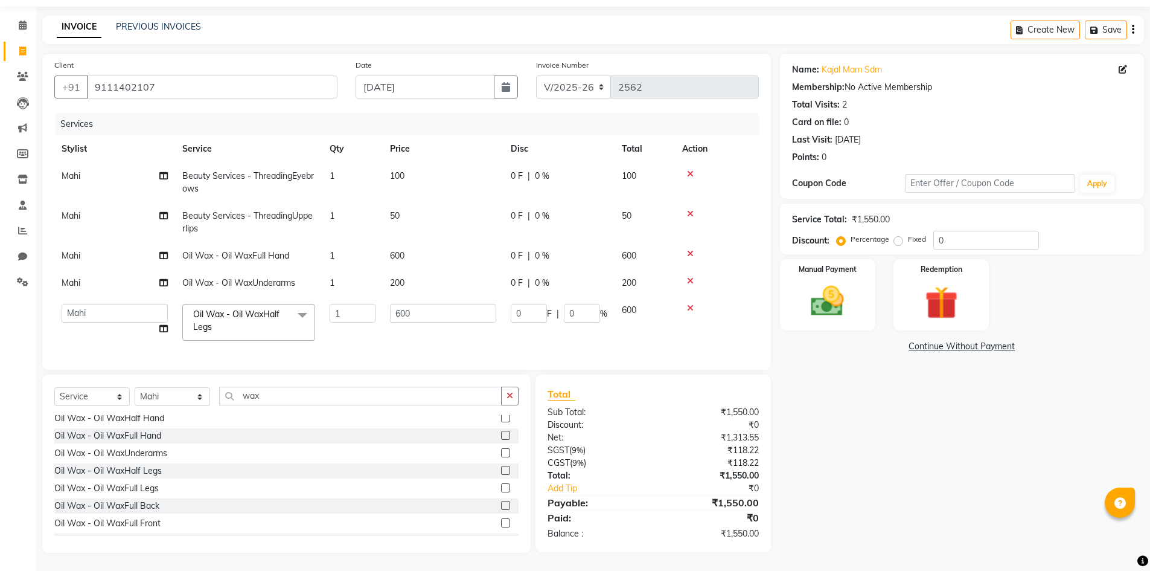
scroll to position [46, 0]
click at [398, 304] on input "600" at bounding box center [443, 313] width 106 height 19
click at [400, 304] on input "600" at bounding box center [443, 313] width 106 height 19
type input "700"
click at [959, 459] on div "Name: [PERSON_NAME] Sdm Membership: No Active Membership Total Visits: 2 Card o…" at bounding box center [966, 303] width 373 height 499
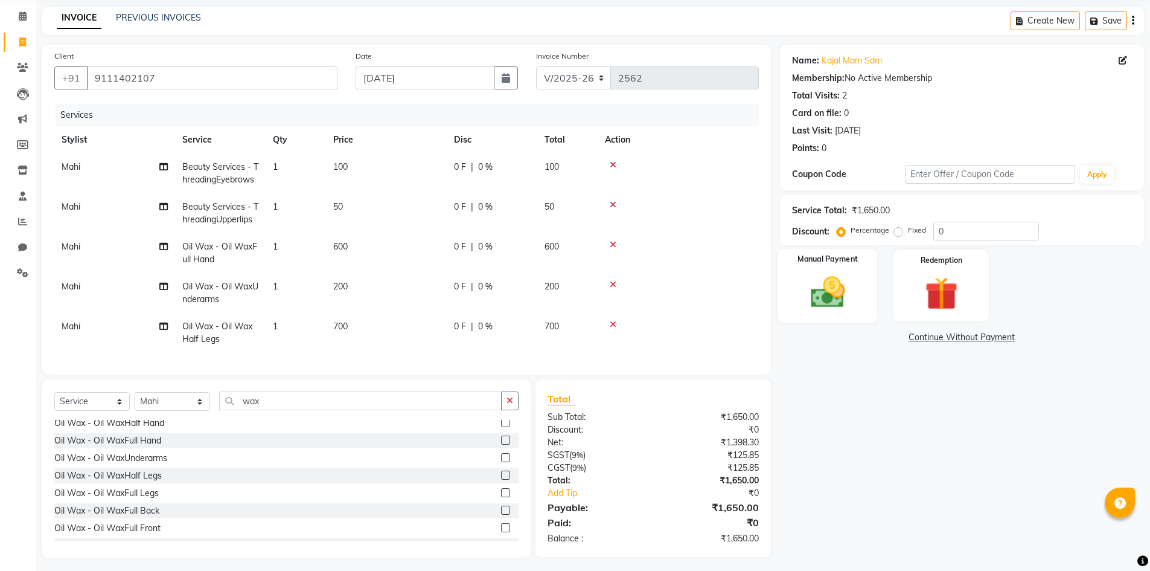
click at [848, 298] on img at bounding box center [828, 291] width 56 height 39
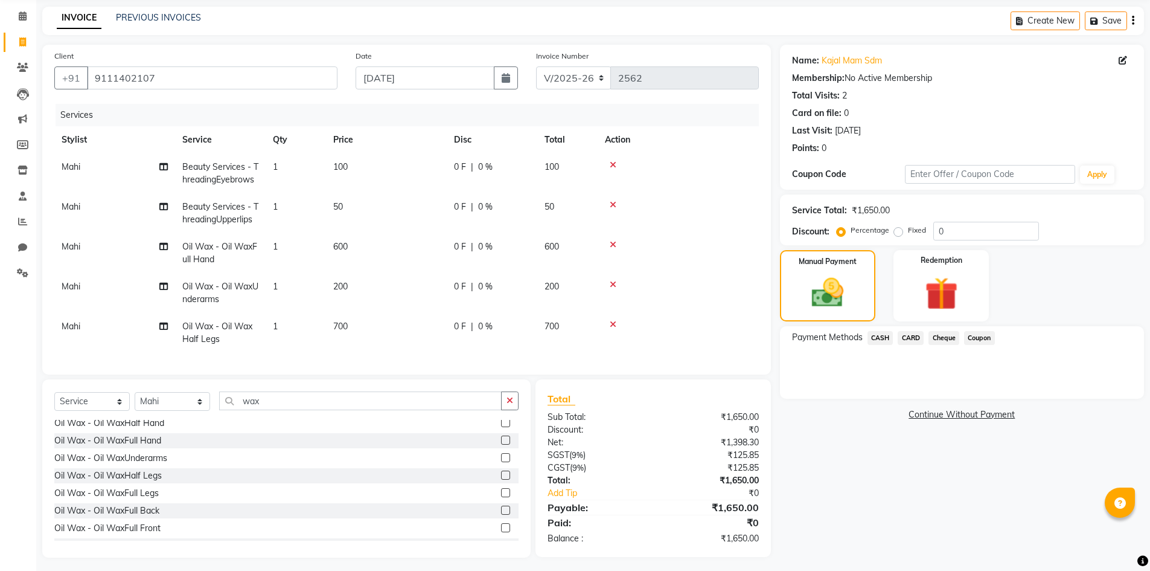
click at [885, 334] on span "CASH" at bounding box center [881, 338] width 26 height 14
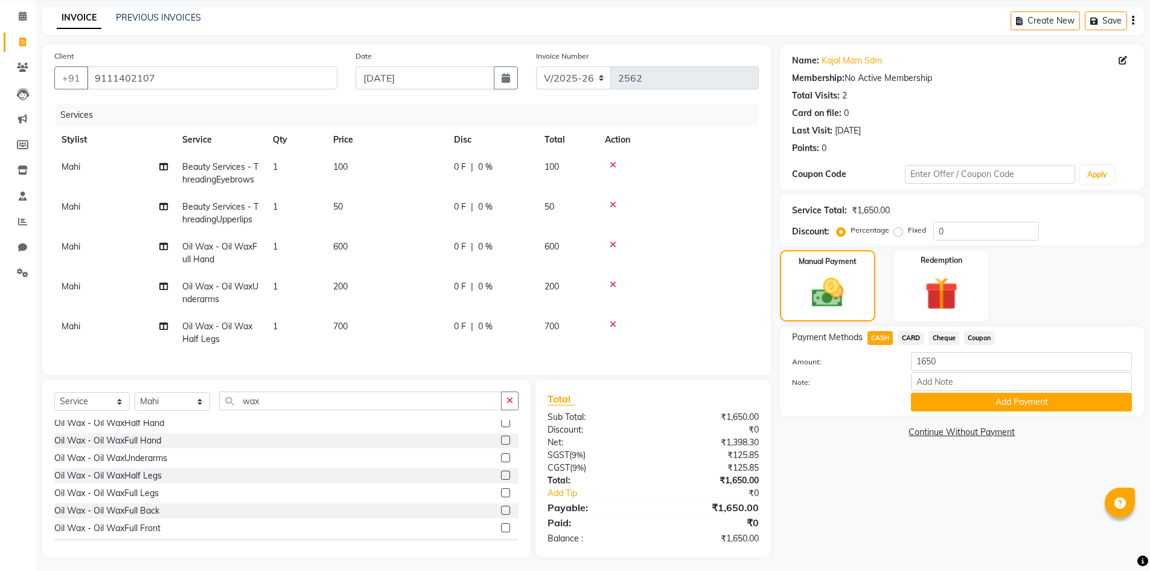
click at [975, 412] on div "Payment Methods CASH CARD Cheque Coupon Amount: 1650 Note: Add Payment" at bounding box center [962, 371] width 364 height 90
click at [996, 403] on button "Add Payment" at bounding box center [1021, 401] width 221 height 19
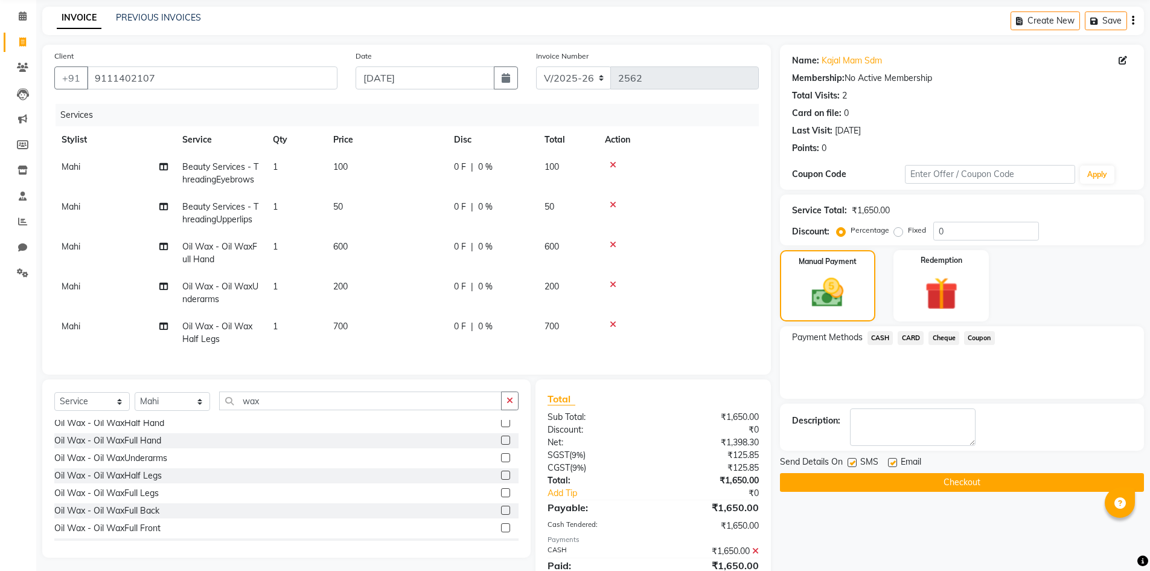
click at [1007, 469] on div "Send Details On SMS Email" at bounding box center [962, 462] width 364 height 15
drag, startPoint x: 1000, startPoint y: 479, endPoint x: 971, endPoint y: 452, distance: 39.3
click at [1000, 479] on button "Checkout" at bounding box center [962, 482] width 364 height 19
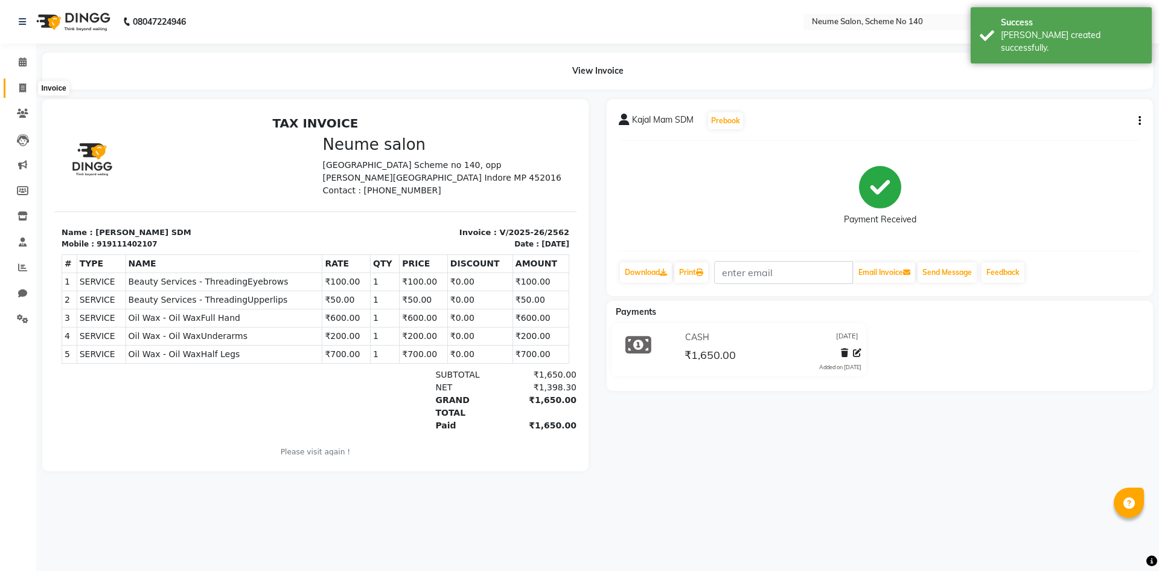
click at [27, 91] on span at bounding box center [22, 89] width 21 height 14
select select "service"
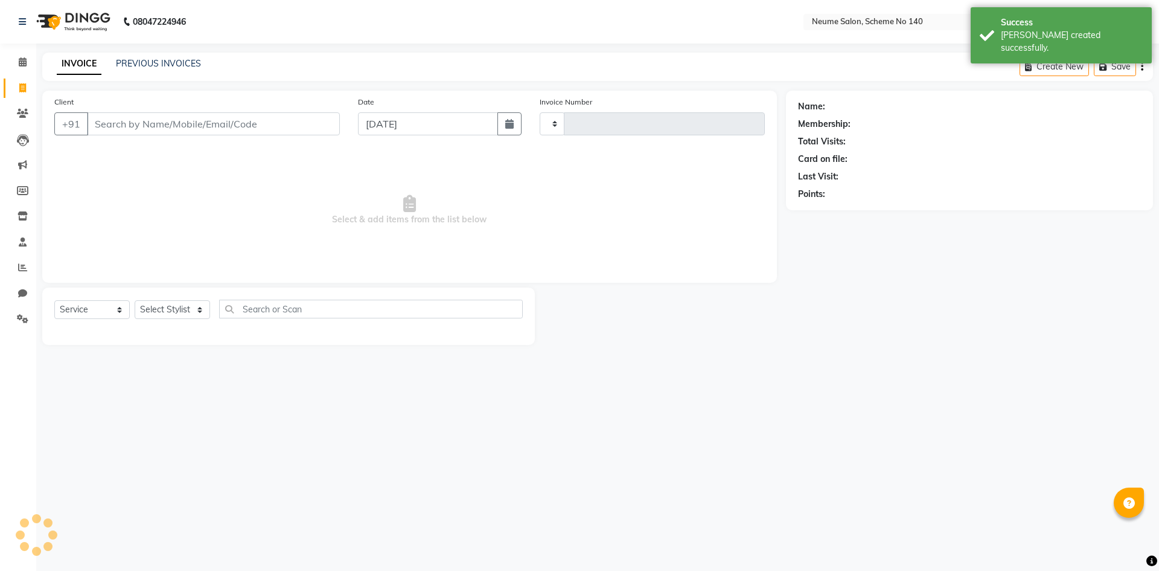
type input "2563"
select select "8098"
